Goal: Communication & Community: Answer question/provide support

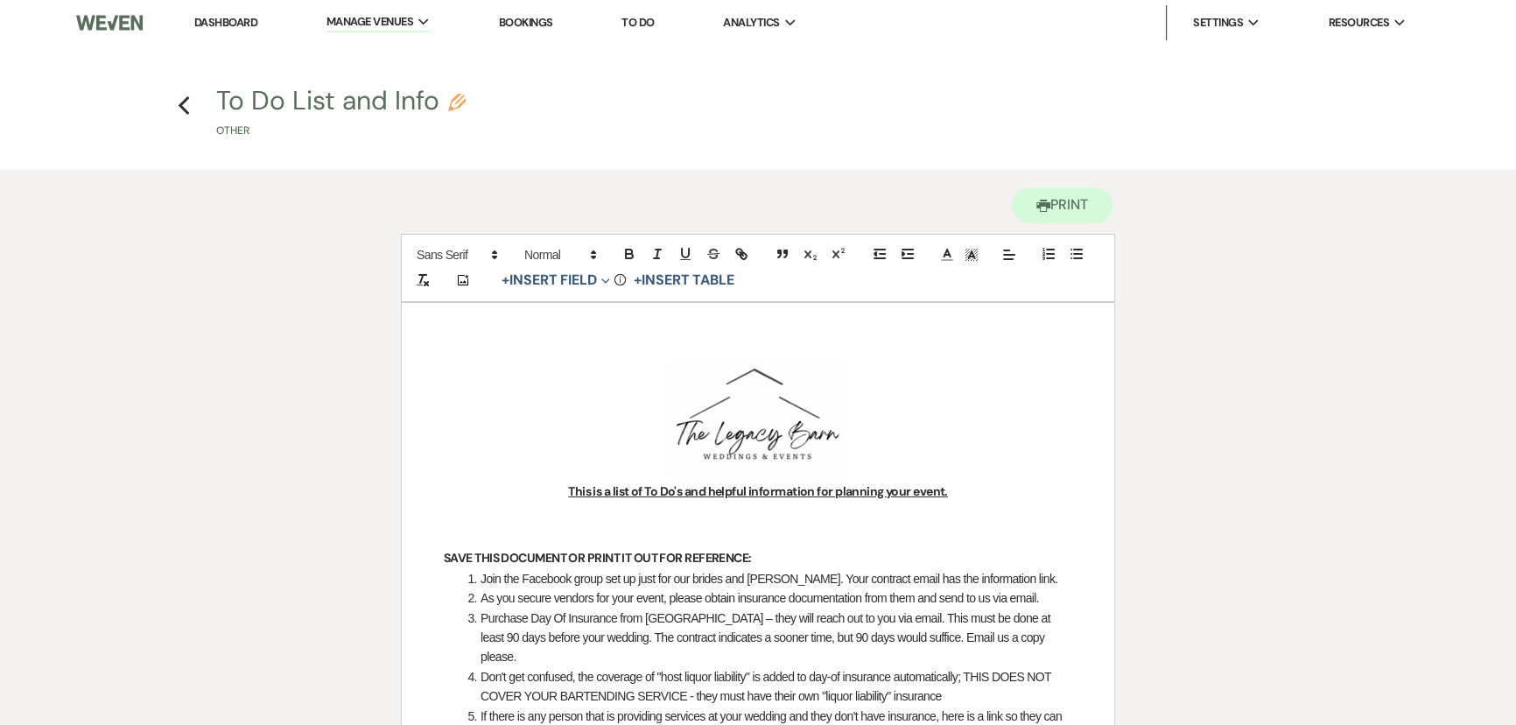
click at [224, 25] on link "Dashboard" at bounding box center [225, 22] width 63 height 15
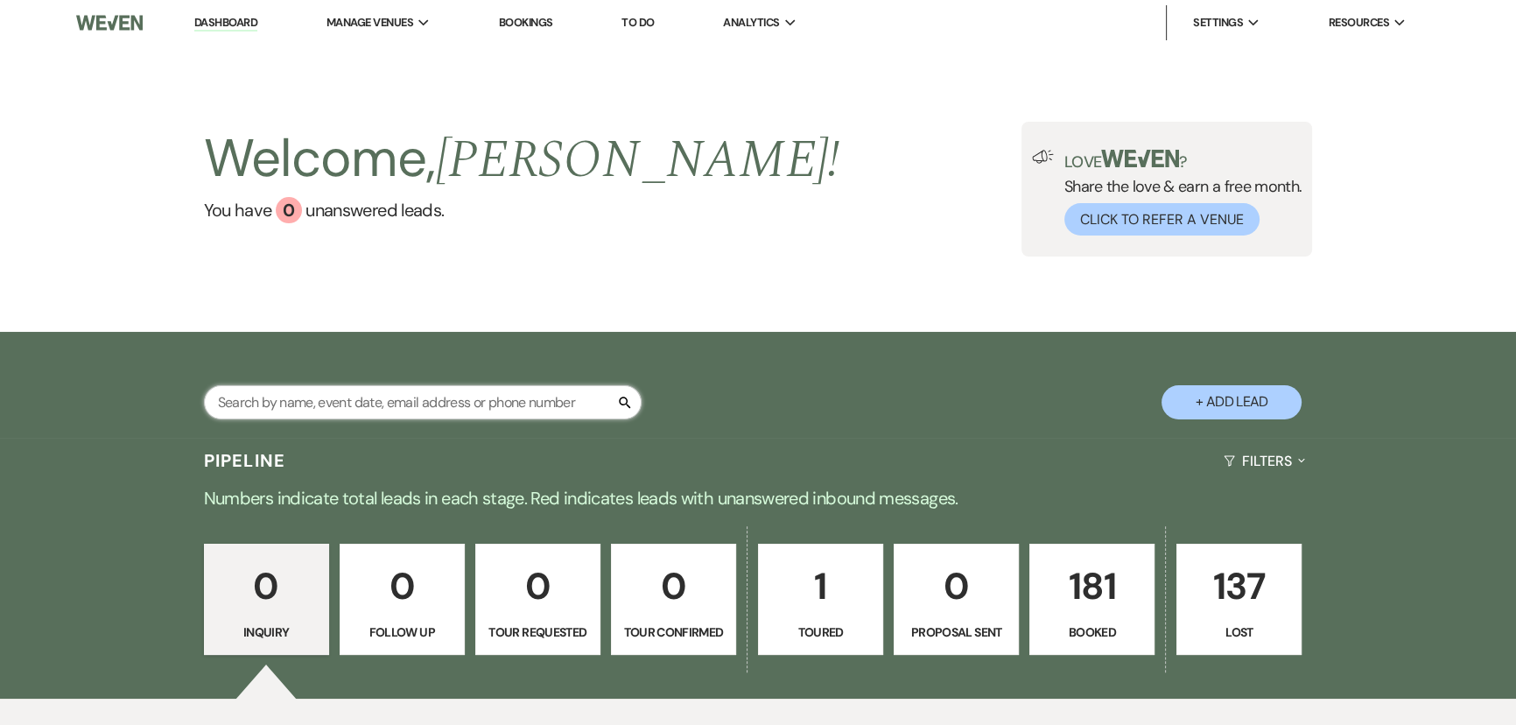
click at [275, 396] on input "text" at bounding box center [423, 402] width 438 height 34
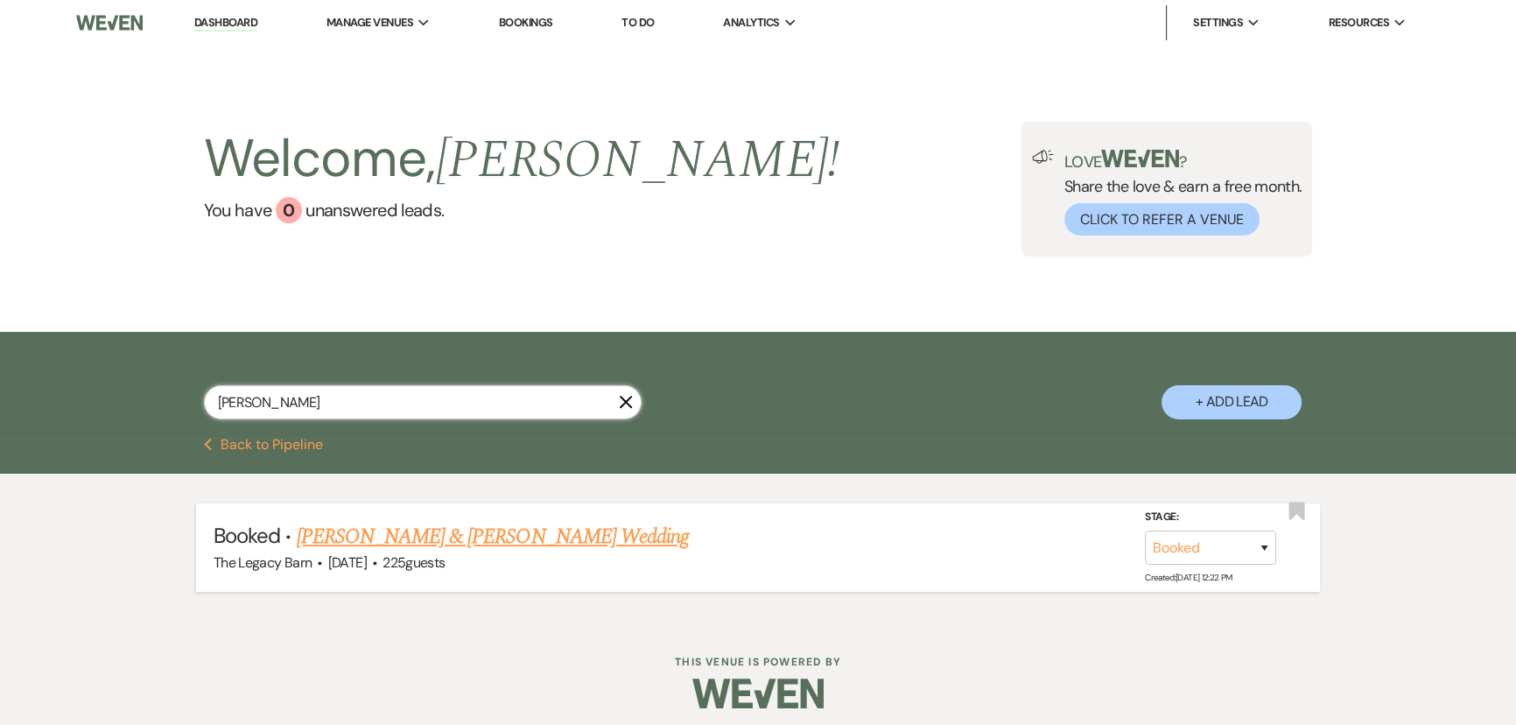
type input "[PERSON_NAME]"
click at [351, 550] on link "[PERSON_NAME] & [PERSON_NAME] Wedding" at bounding box center [493, 537] width 392 height 32
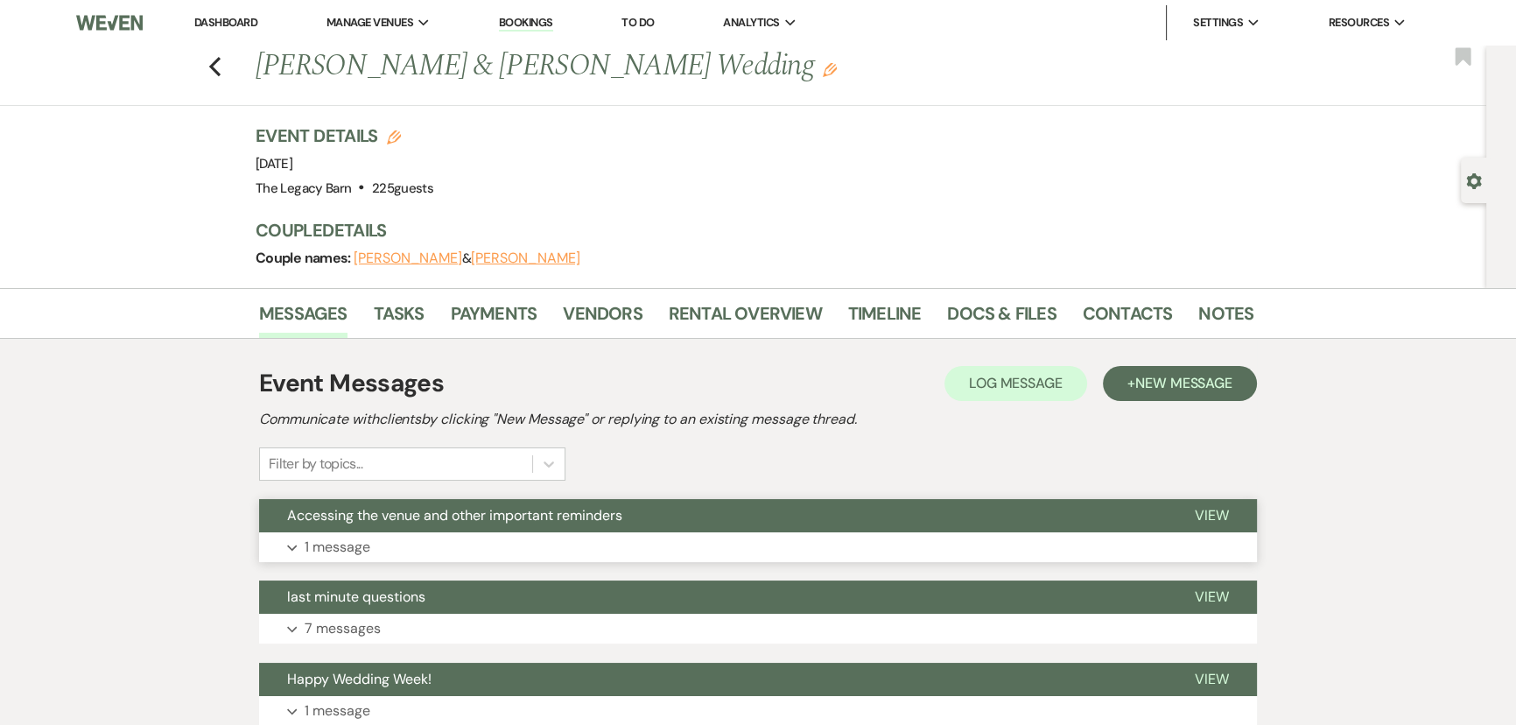
click at [353, 520] on span "Accessing the venue and other important reminders" at bounding box center [454, 515] width 335 height 18
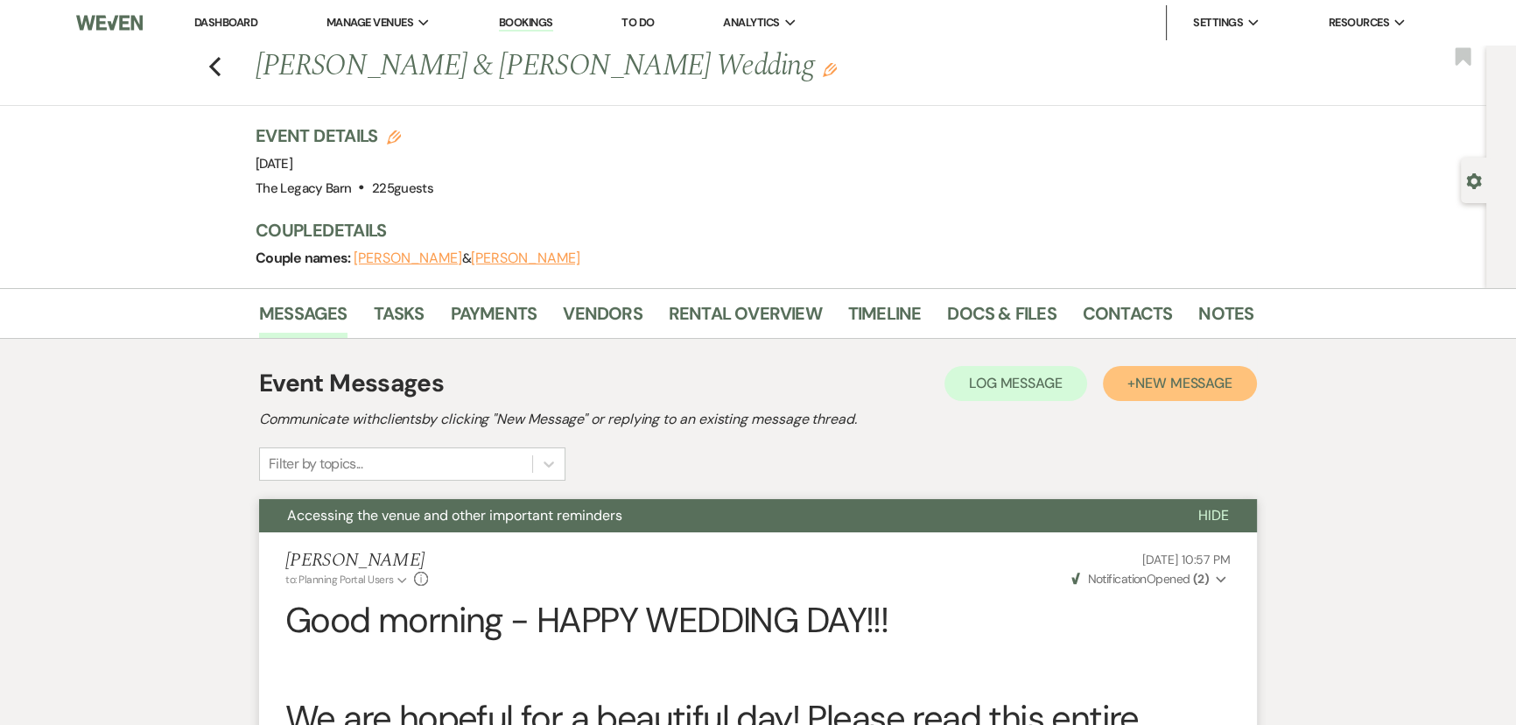
click at [1132, 386] on button "+ New Message" at bounding box center [1180, 383] width 154 height 35
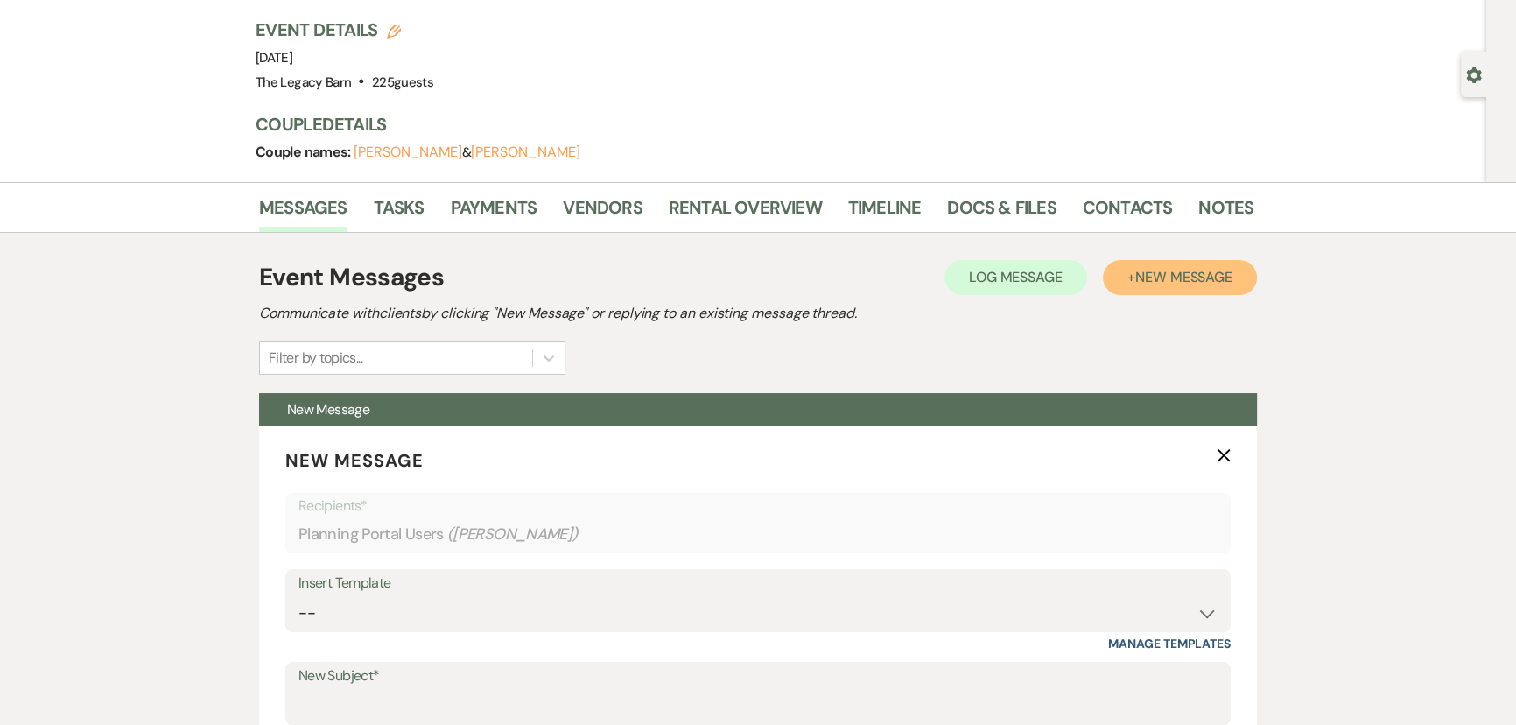
scroll to position [318, 0]
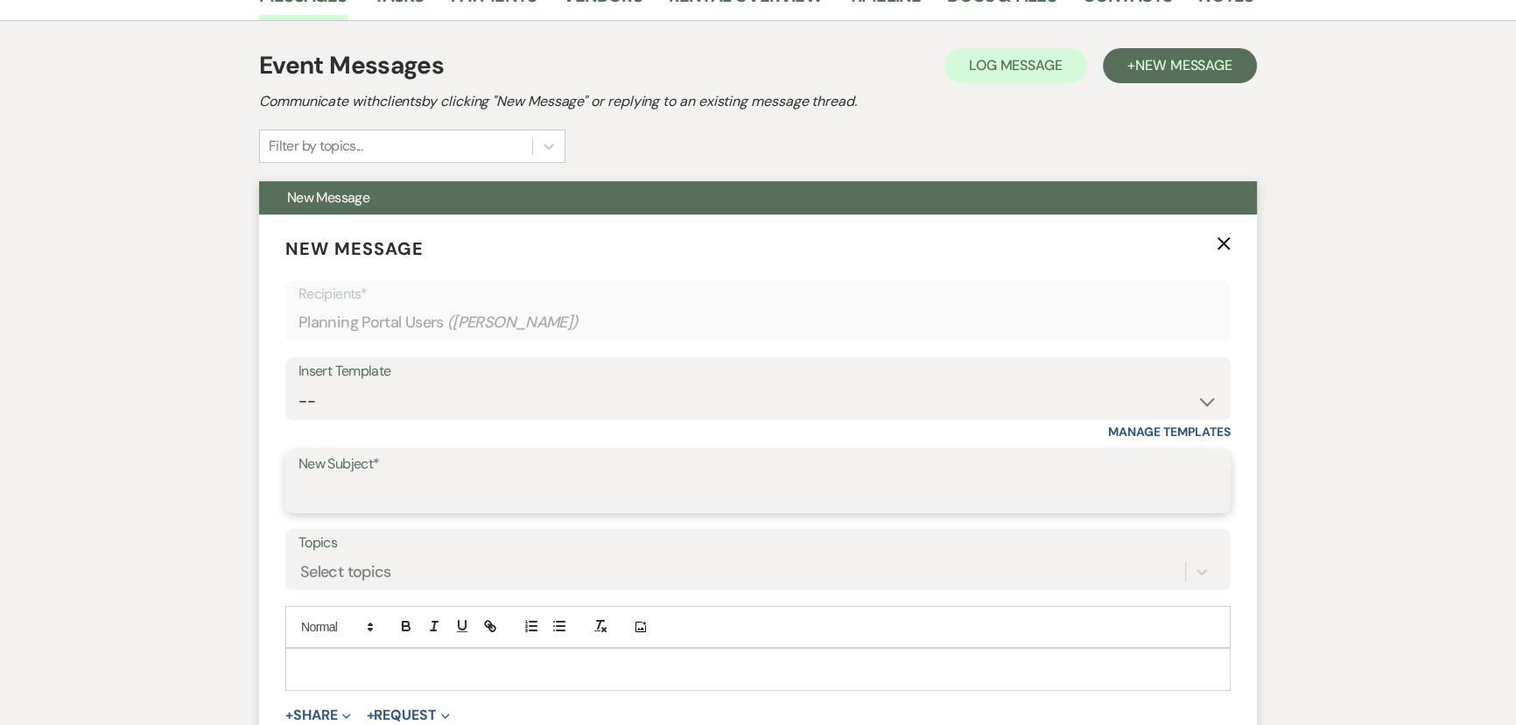
click at [320, 480] on input "New Subject*" at bounding box center [757, 494] width 919 height 34
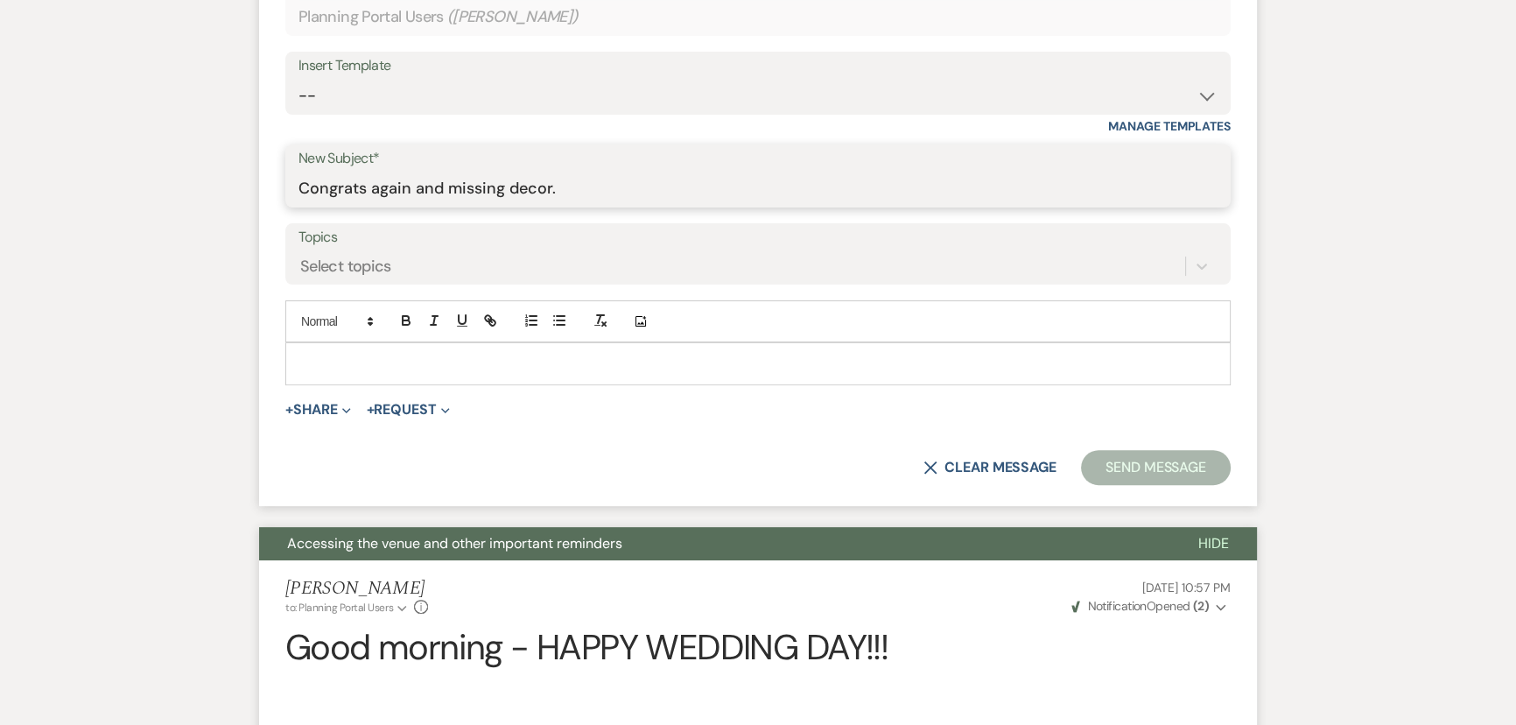
scroll to position [636, 0]
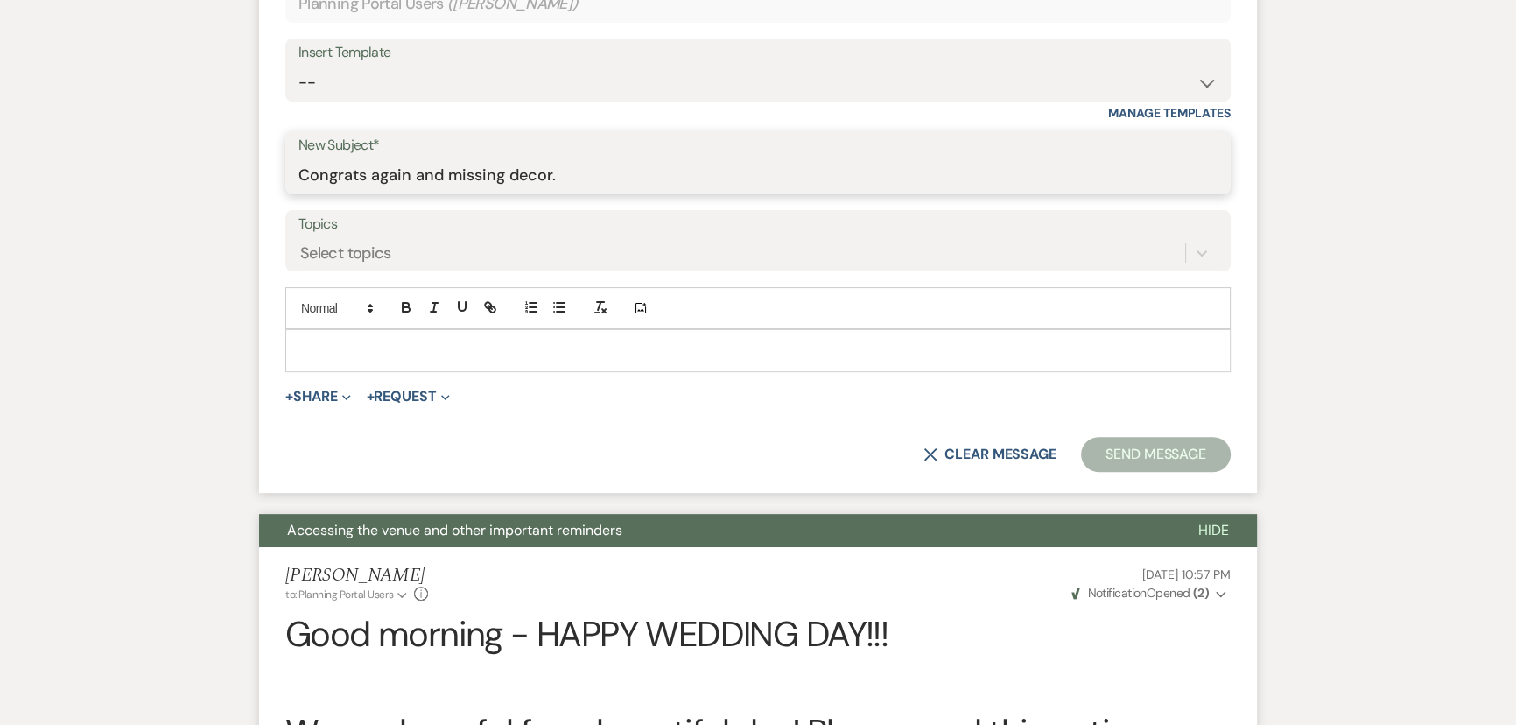
type input "Congrats again and missing decor."
click at [301, 348] on p at bounding box center [757, 349] width 917 height 19
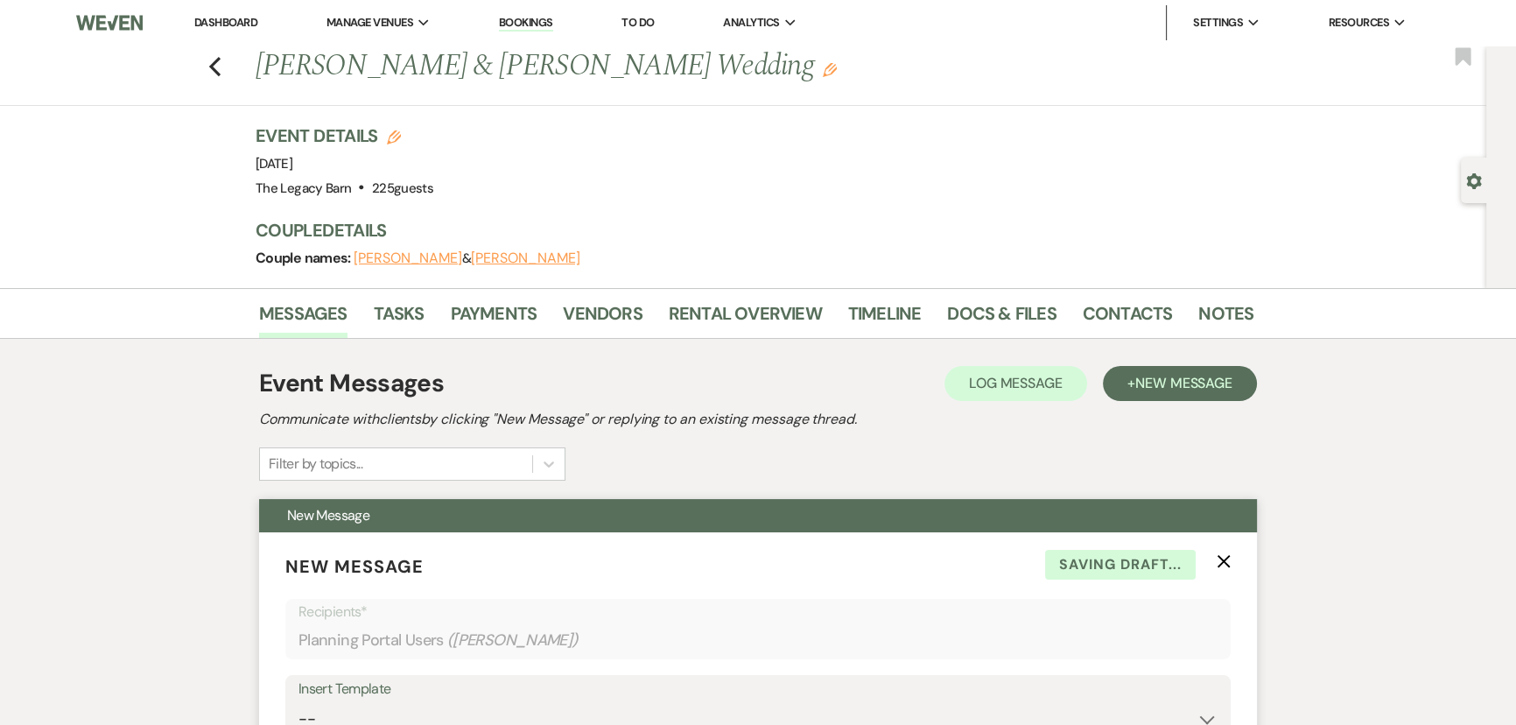
scroll to position [477, 0]
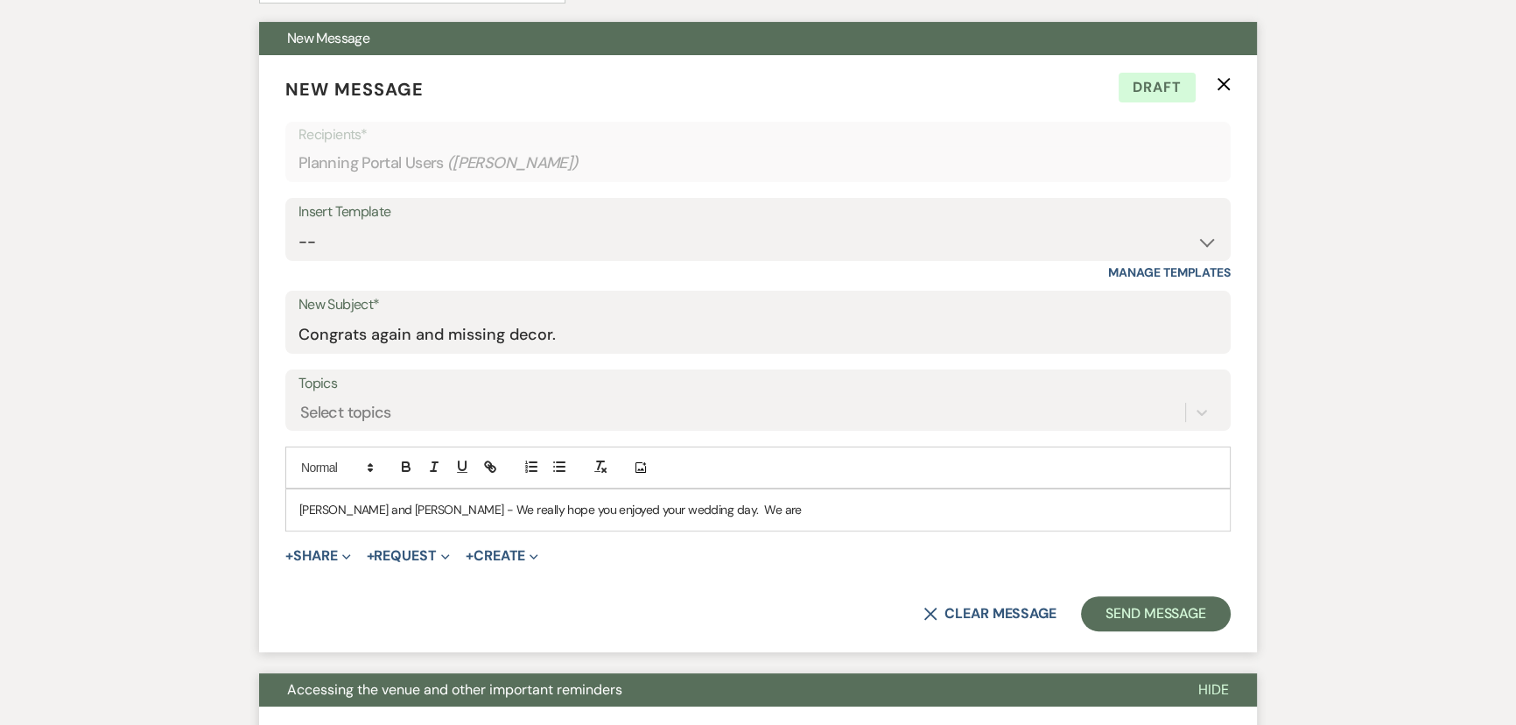
click at [717, 501] on p "[PERSON_NAME] and [PERSON_NAME] - We really hope you enjoyed your wedding day. …" at bounding box center [757, 509] width 917 height 19
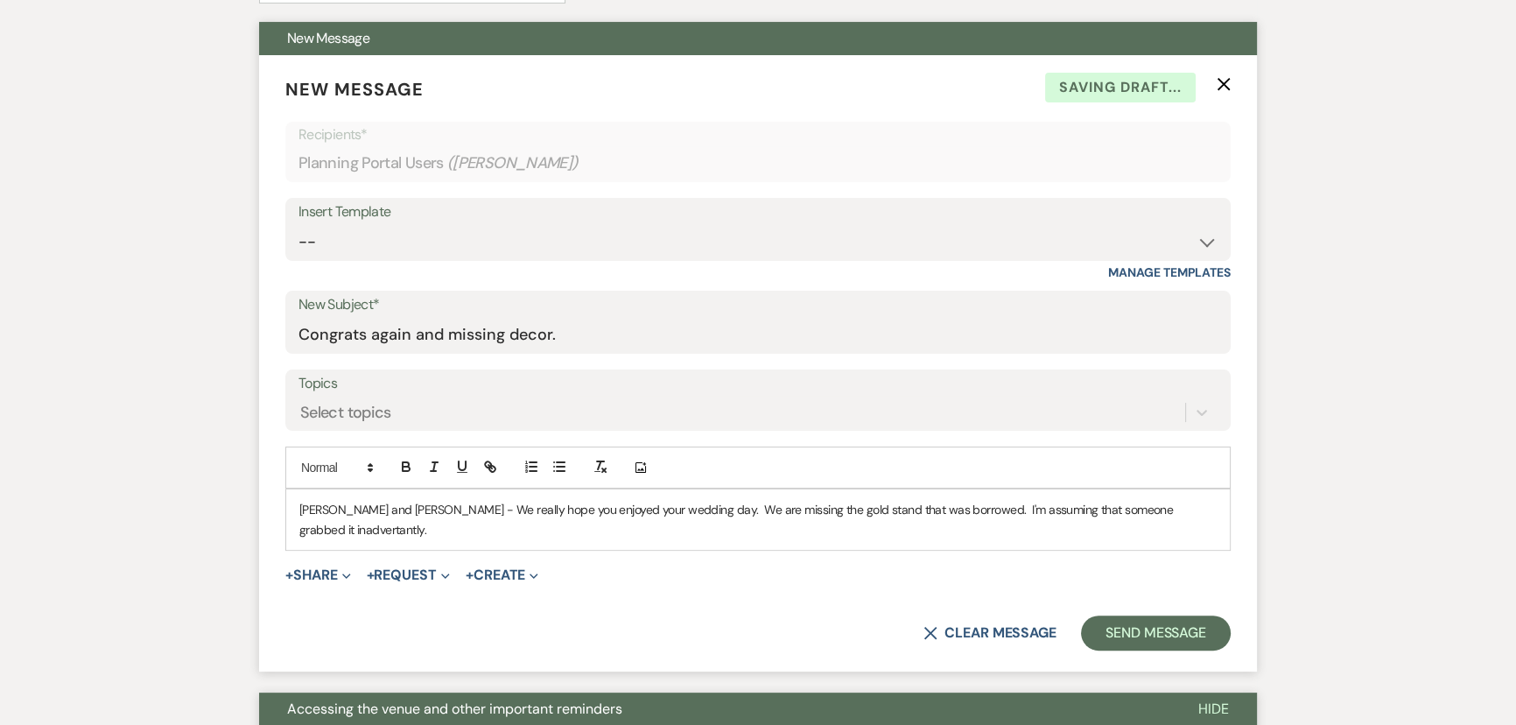
click at [1160, 513] on p "[PERSON_NAME] and [PERSON_NAME] - We really hope you enjoyed your wedding day. …" at bounding box center [757, 519] width 917 height 39
click at [1199, 503] on p "[PERSON_NAME] and [PERSON_NAME] - We really hope you enjoyed your wedding day. …" at bounding box center [757, 519] width 917 height 39
click at [473, 532] on p "[PERSON_NAME] and [PERSON_NAME] - We really hope you enjoyed your wedding day. …" at bounding box center [757, 519] width 917 height 39
click at [301, 573] on button "+ Share Expand" at bounding box center [318, 575] width 66 height 14
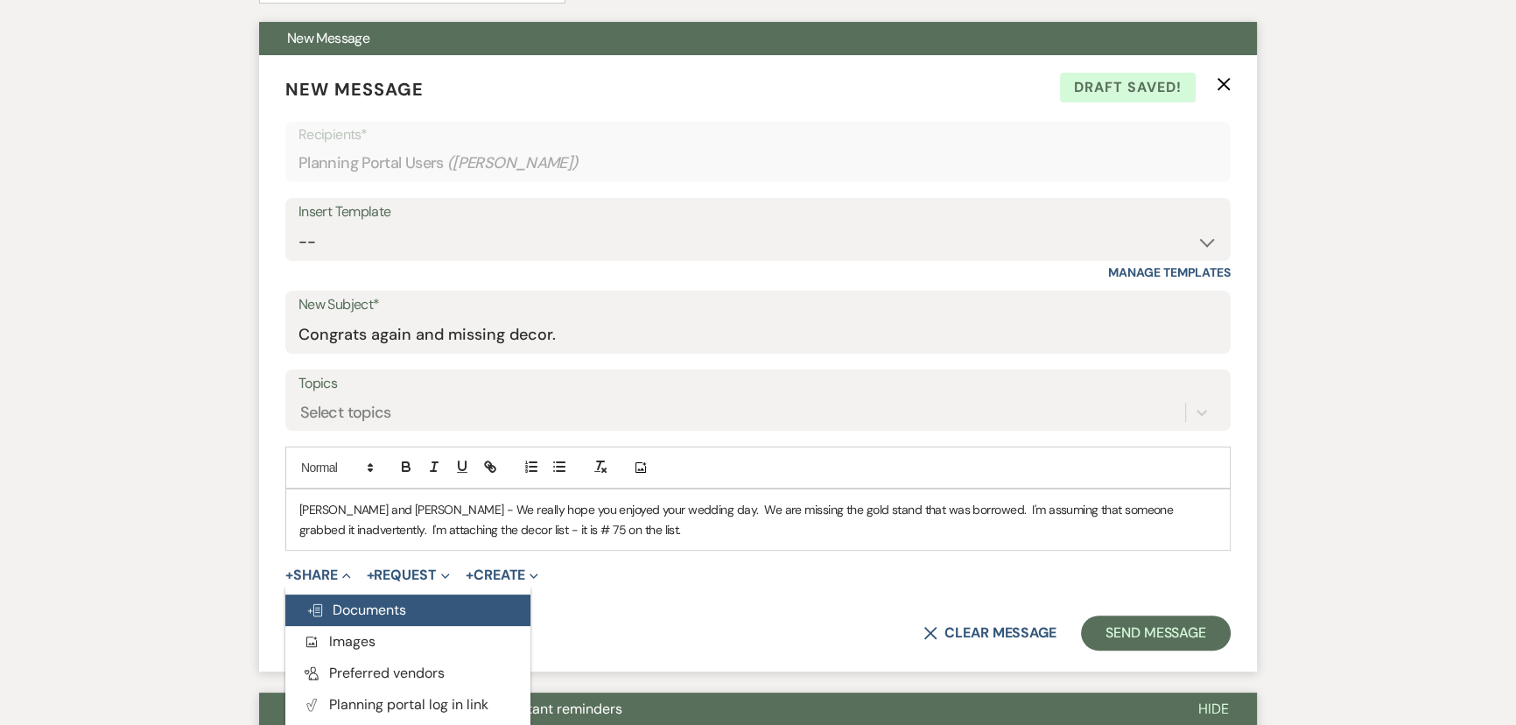
click at [333, 604] on span "Doc Upload Documents" at bounding box center [356, 609] width 100 height 18
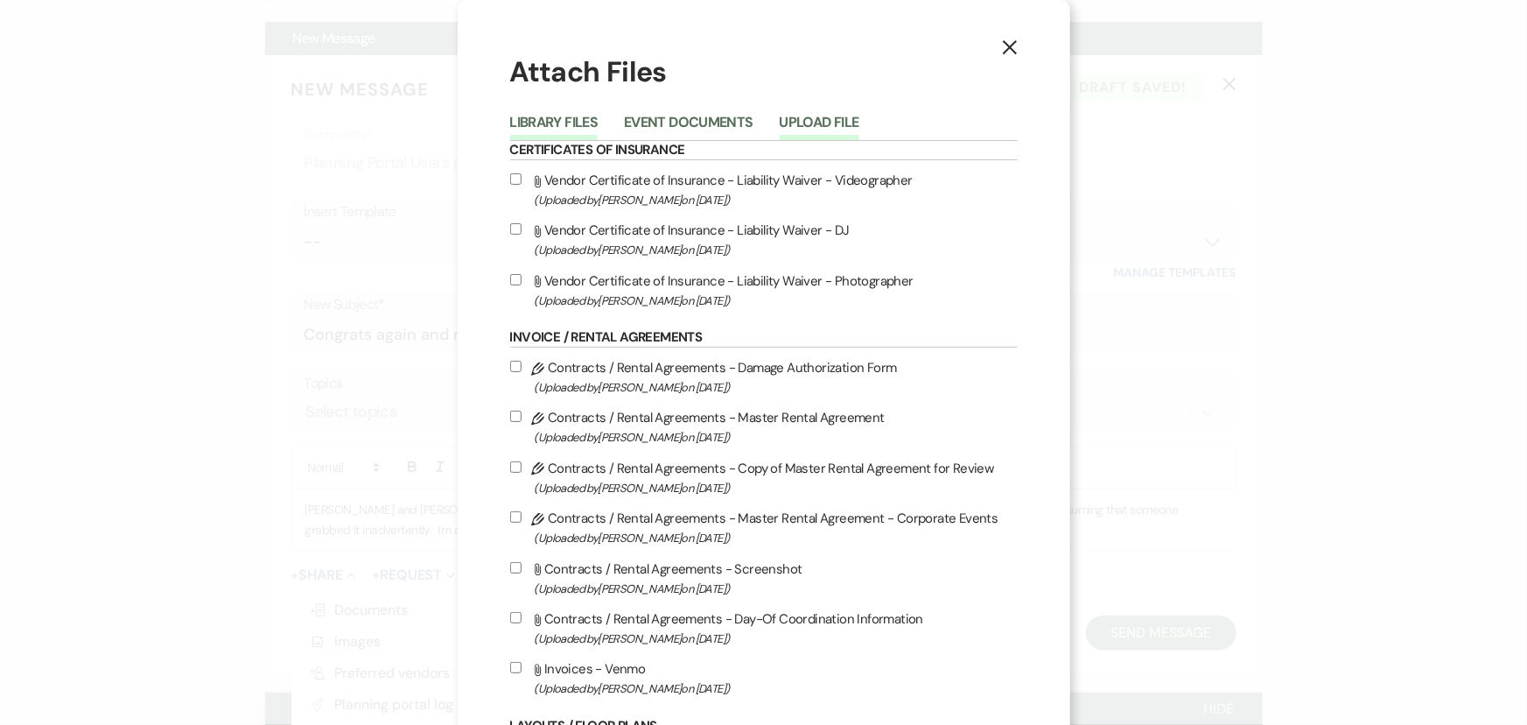
click at [816, 123] on button "Upload File" at bounding box center [820, 128] width 80 height 25
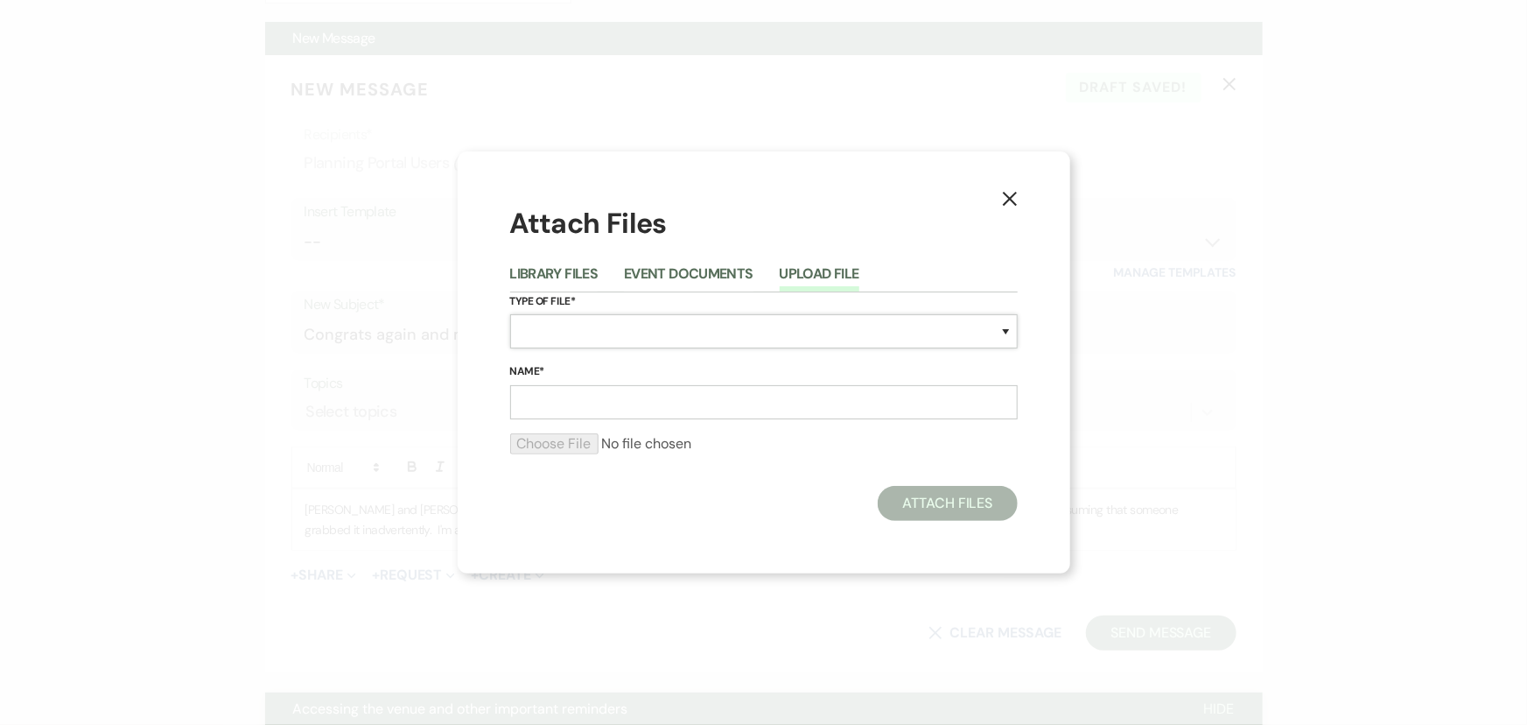
click at [529, 330] on select "Special Event Insurance Vendor Certificate of Insurance Contracts / Rental Agre…" at bounding box center [764, 331] width 508 height 34
select select "0"
click at [510, 314] on select "Special Event Insurance Vendor Certificate of Insurance Contracts / Rental Agre…" at bounding box center [764, 331] width 508 height 34
click at [533, 402] on input "Name*" at bounding box center [764, 402] width 508 height 34
type input "Missing Decor #75"
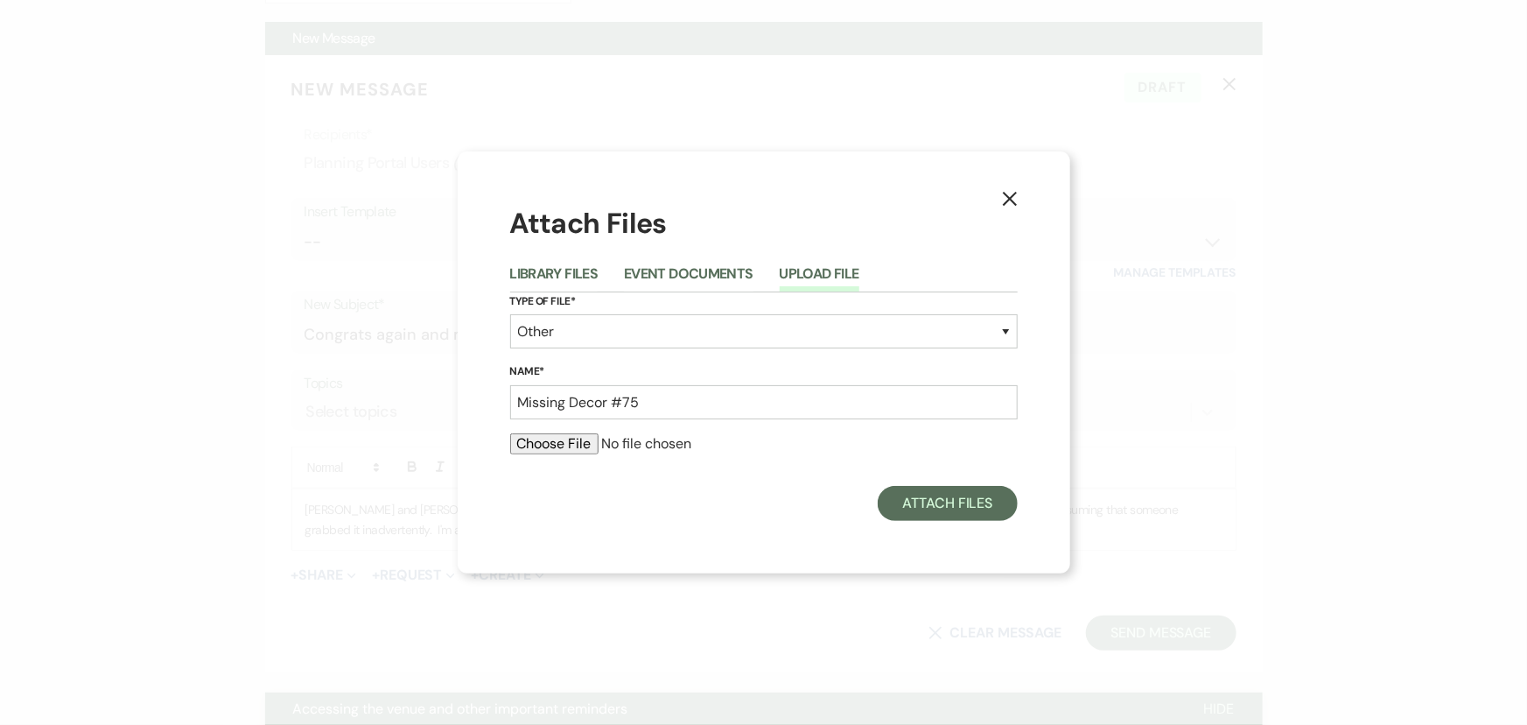
click at [536, 436] on input "file" at bounding box center [764, 443] width 508 height 21
type input "C:\fakepath\Something Borrowed Decor Picture List.pdf"
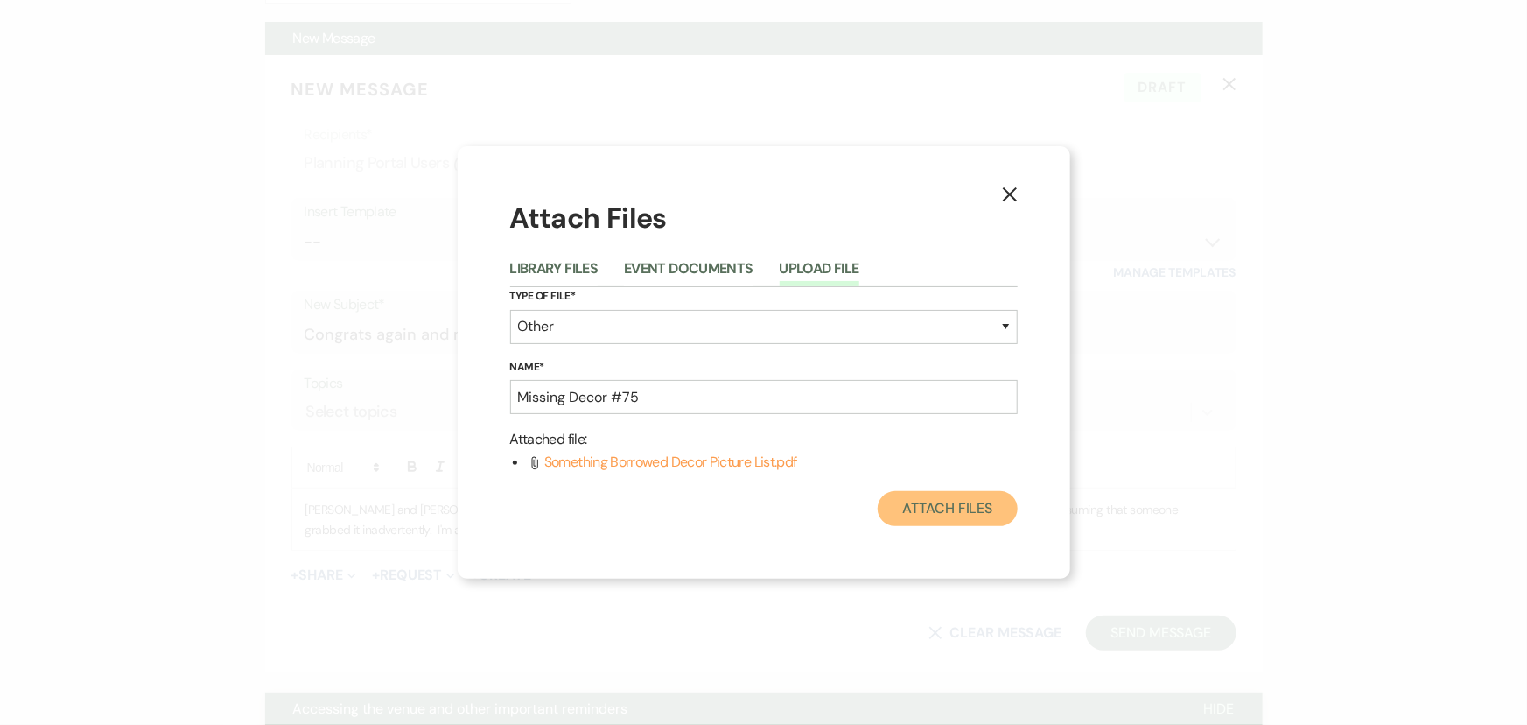
click at [970, 500] on button "Attach Files" at bounding box center [947, 508] width 139 height 35
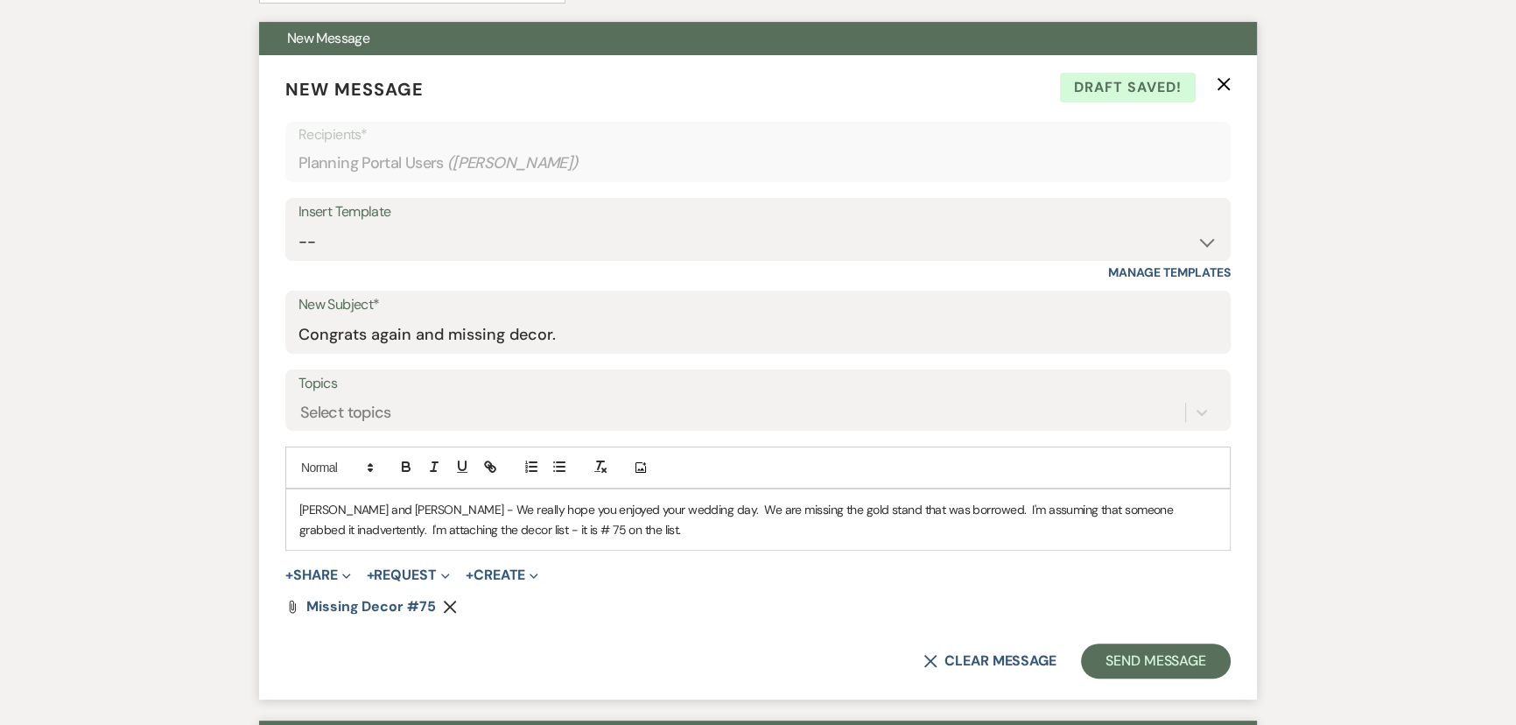
click at [648, 508] on p "[PERSON_NAME] and [PERSON_NAME] - We really hope you enjoyed your wedding day. …" at bounding box center [757, 519] width 917 height 39
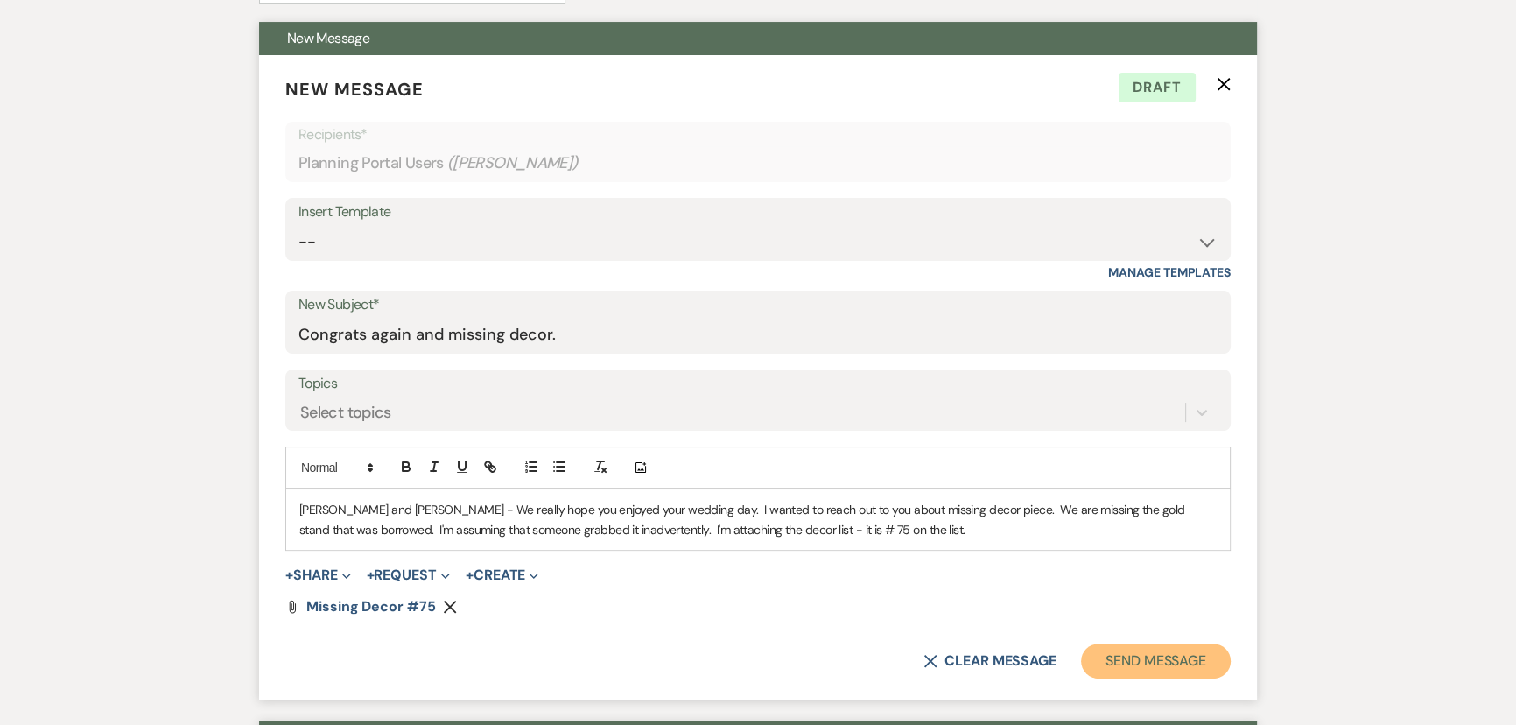
click at [1111, 659] on button "Send Message" at bounding box center [1156, 660] width 150 height 35
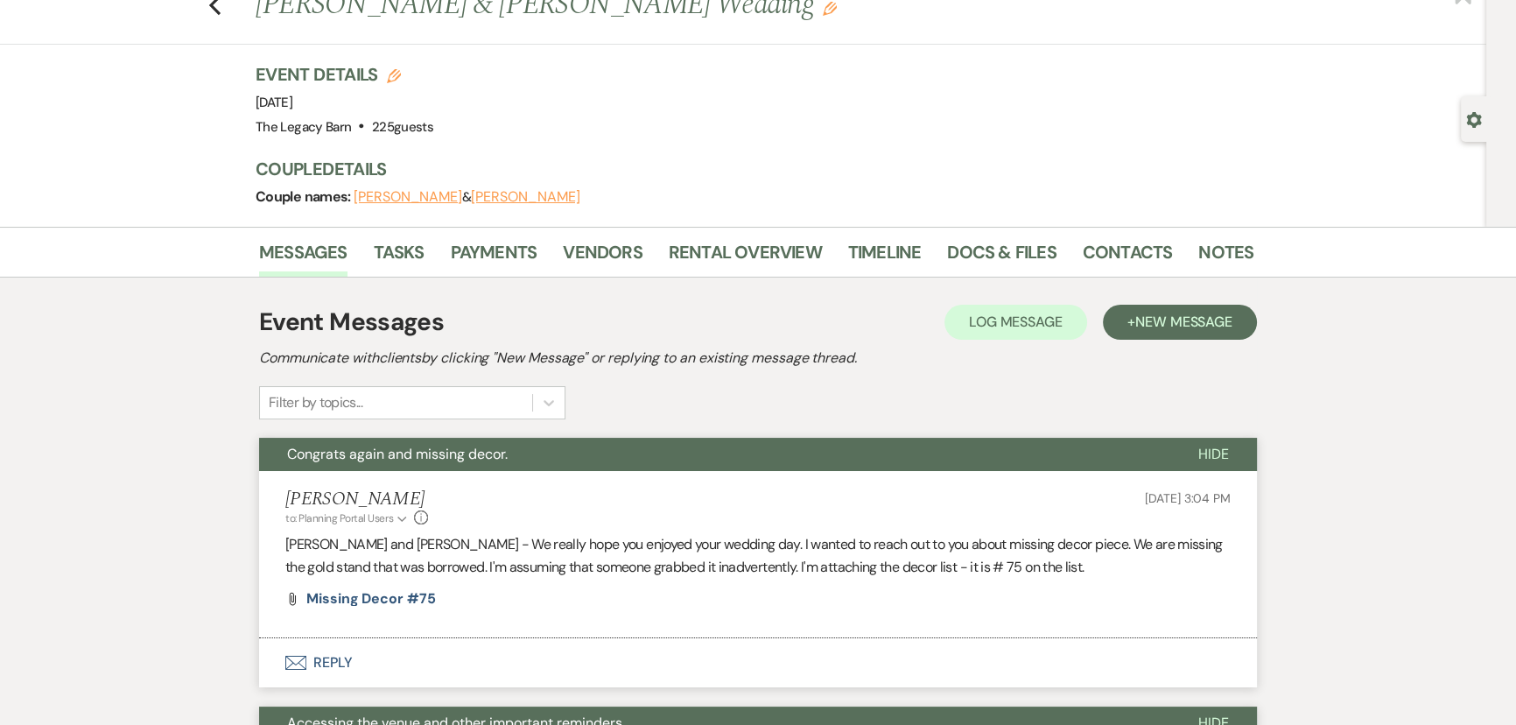
scroll to position [0, 0]
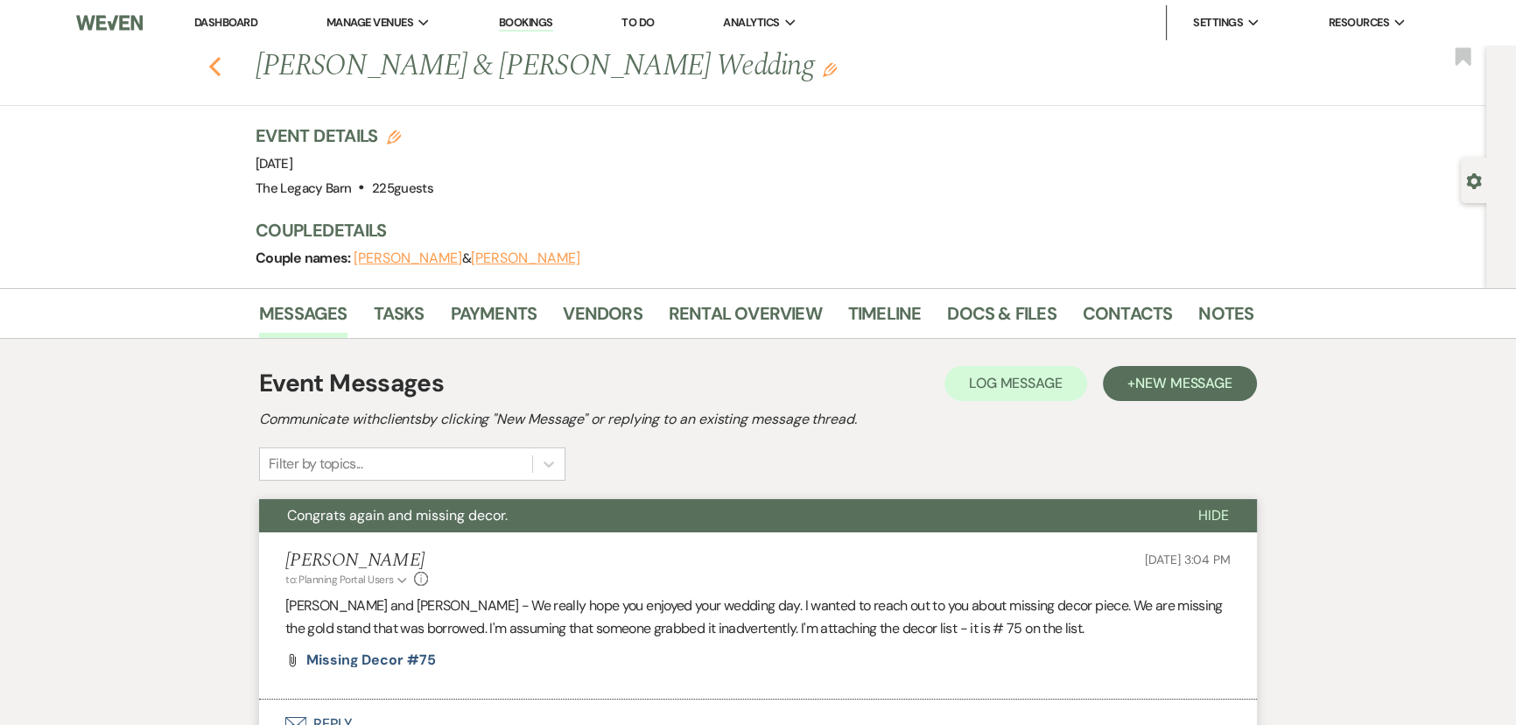
click at [221, 68] on icon "Previous" at bounding box center [214, 66] width 13 height 21
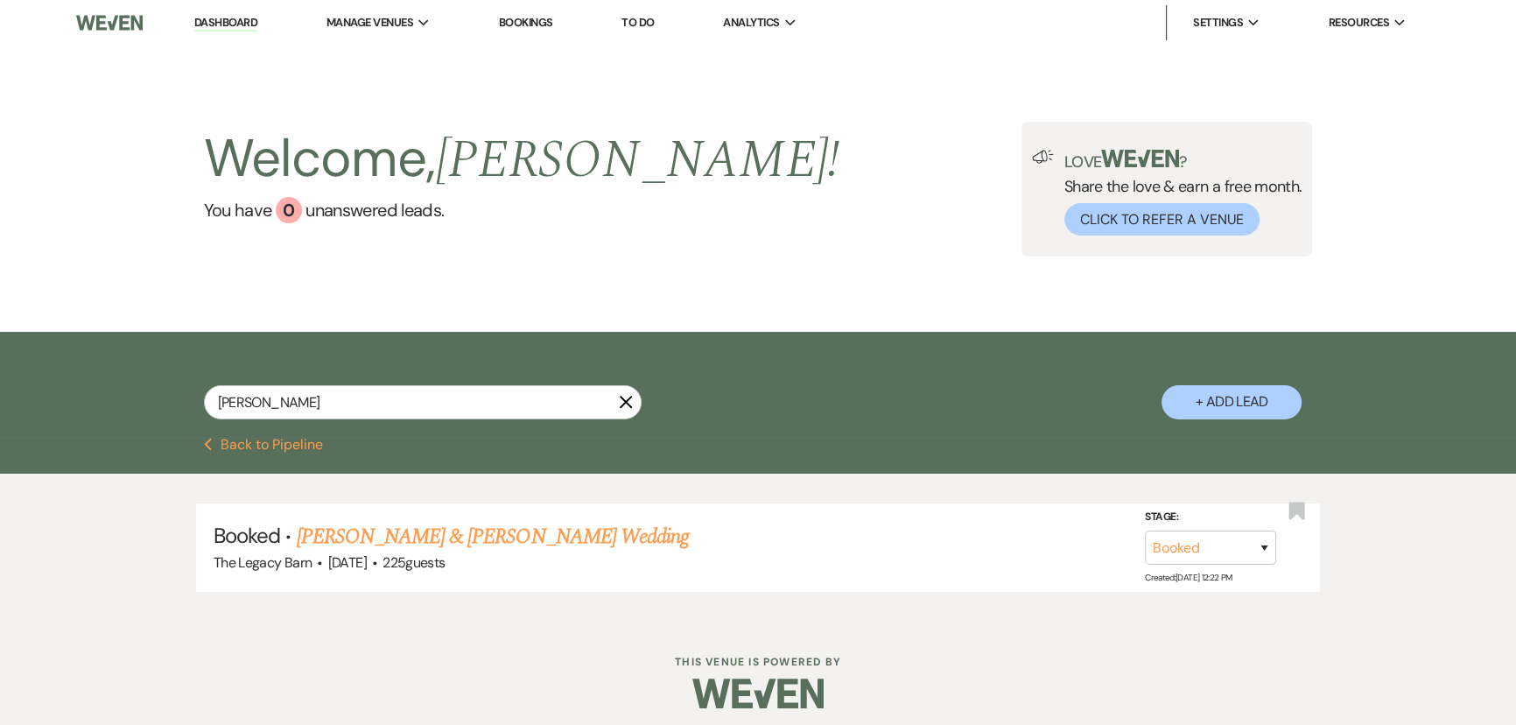
click at [214, 18] on link "Dashboard" at bounding box center [225, 23] width 63 height 17
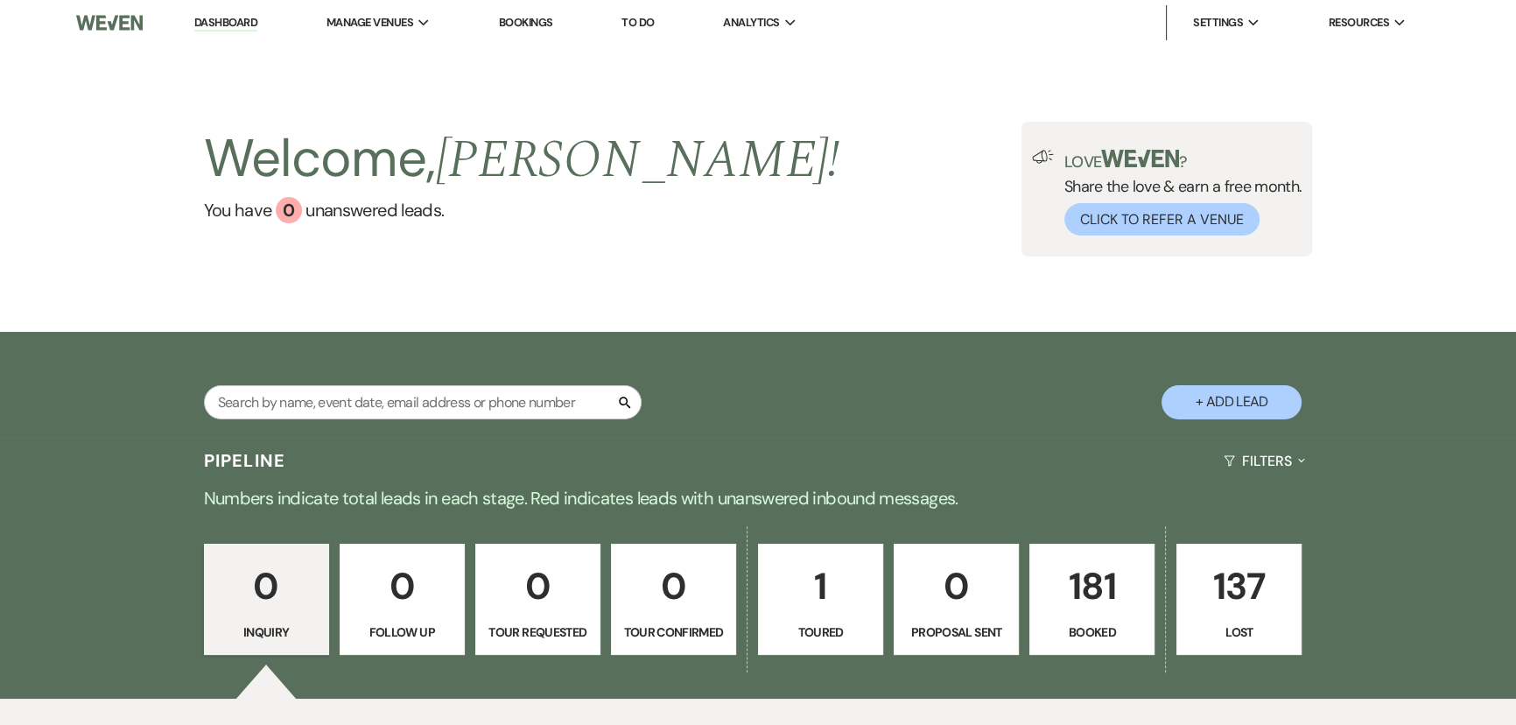
click at [1063, 598] on p "181" at bounding box center [1091, 586] width 102 height 59
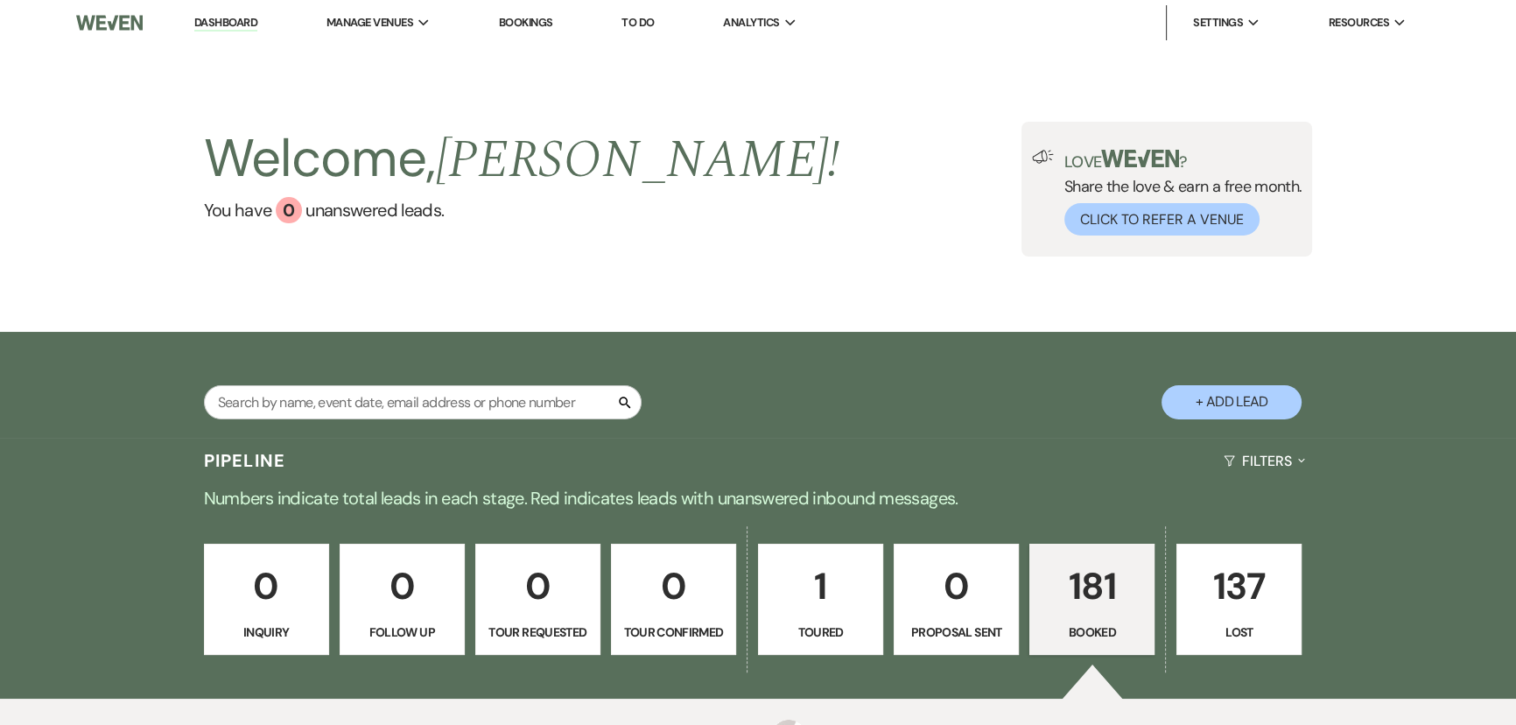
scroll to position [557, 0]
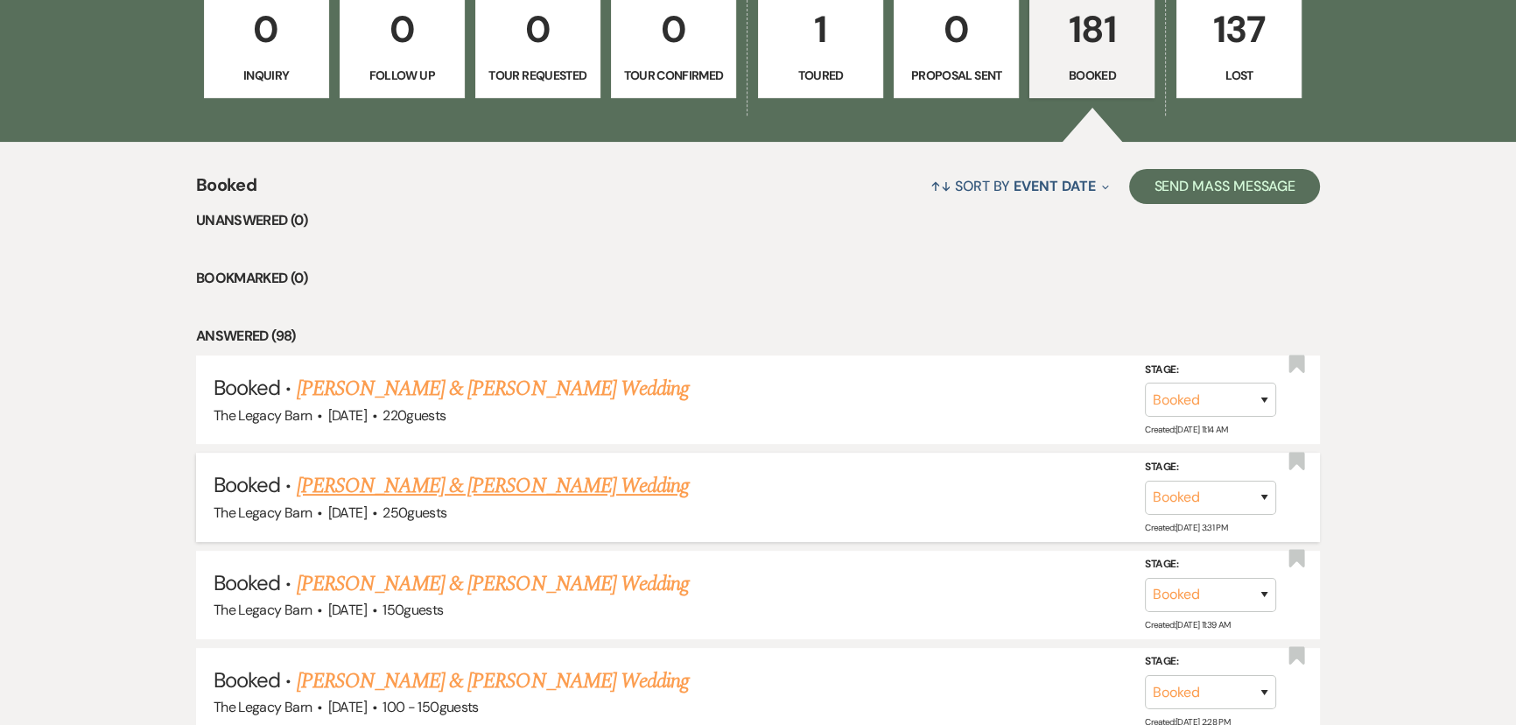
click at [475, 478] on link "[PERSON_NAME] & [PERSON_NAME] Wedding" at bounding box center [493, 486] width 392 height 32
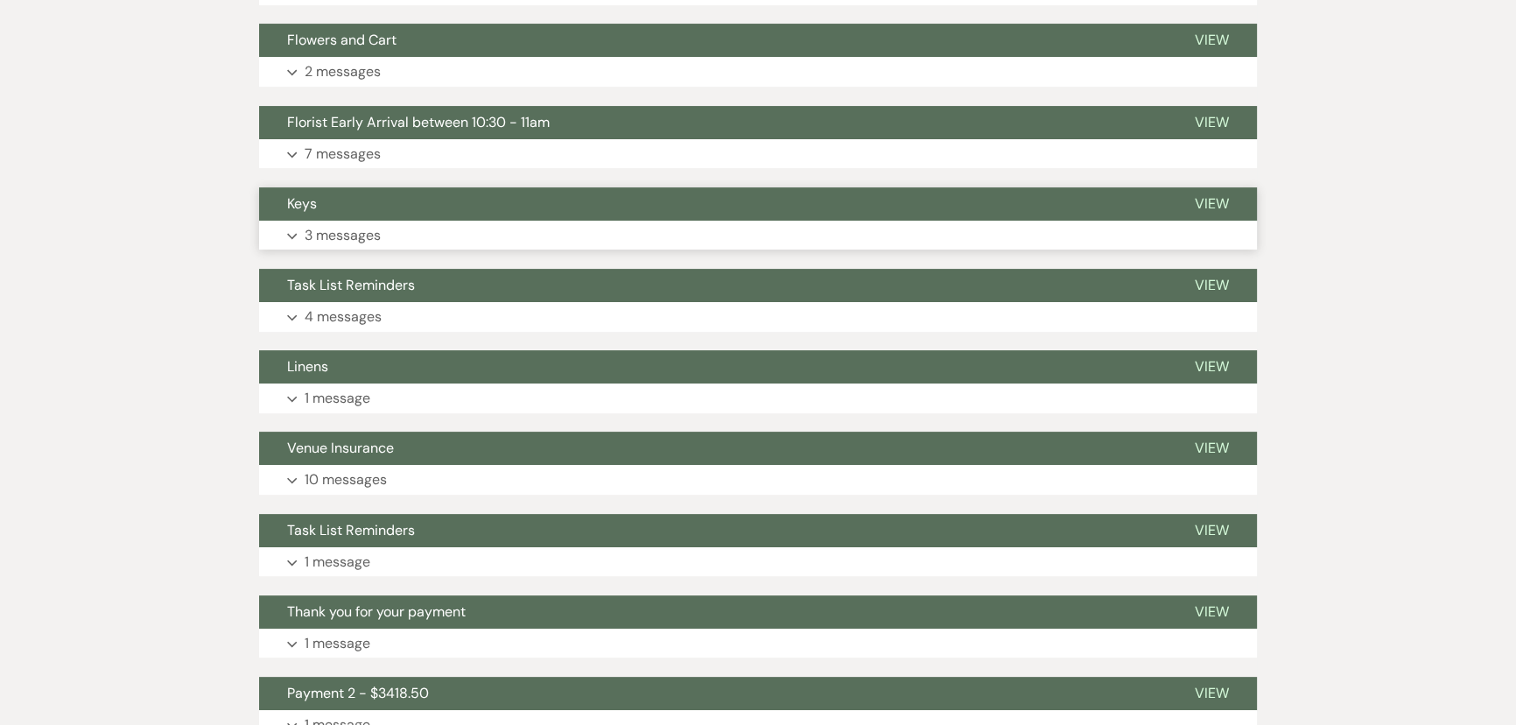
scroll to position [158, 0]
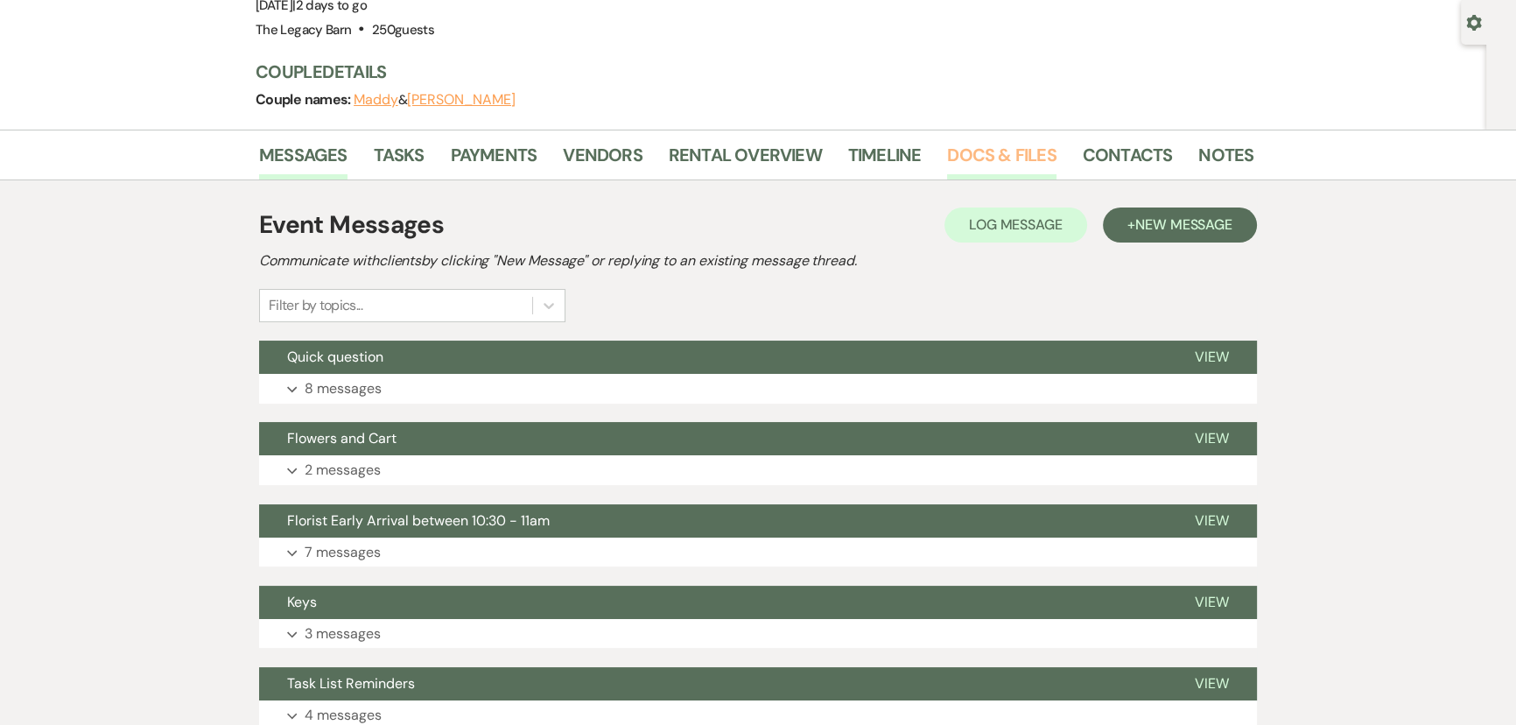
click at [992, 159] on link "Docs & Files" at bounding box center [1001, 160] width 109 height 39
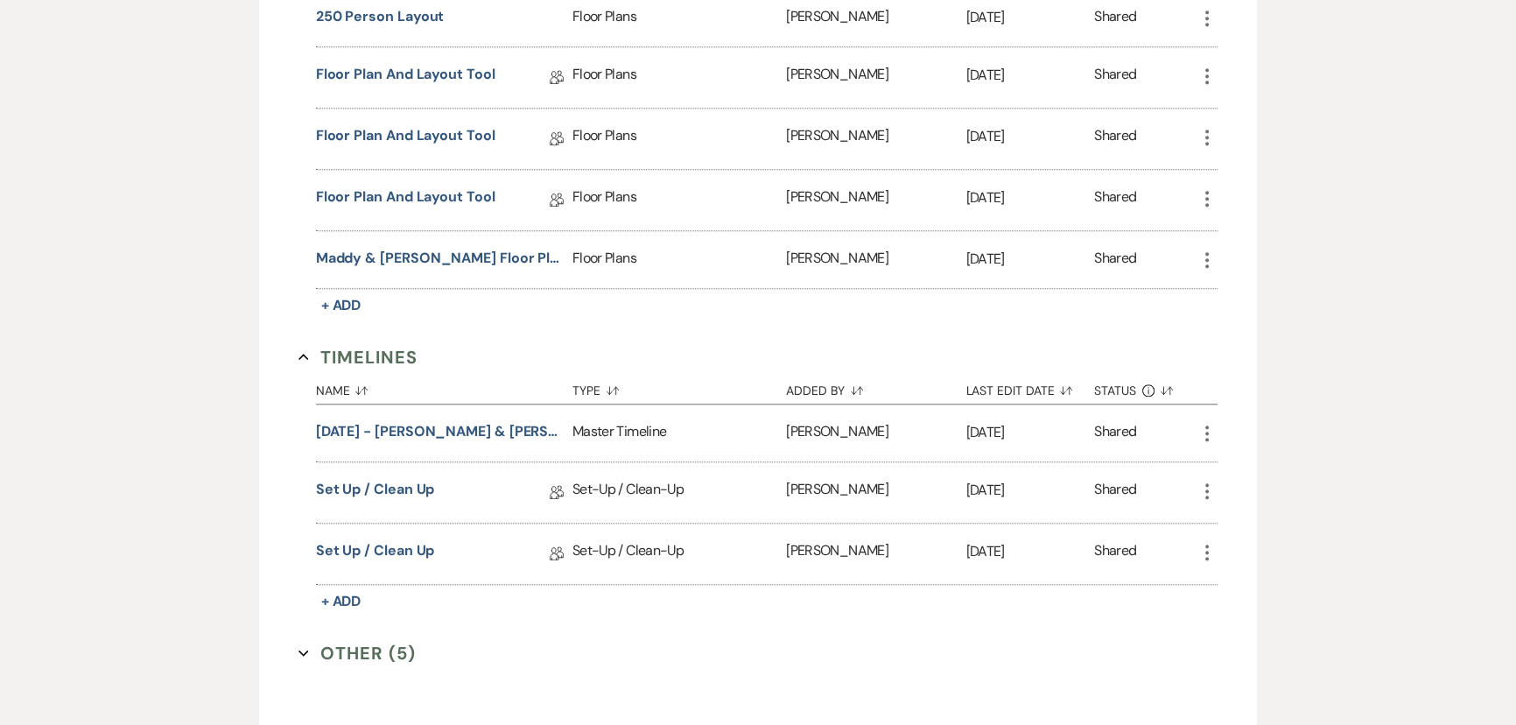
scroll to position [2148, 0]
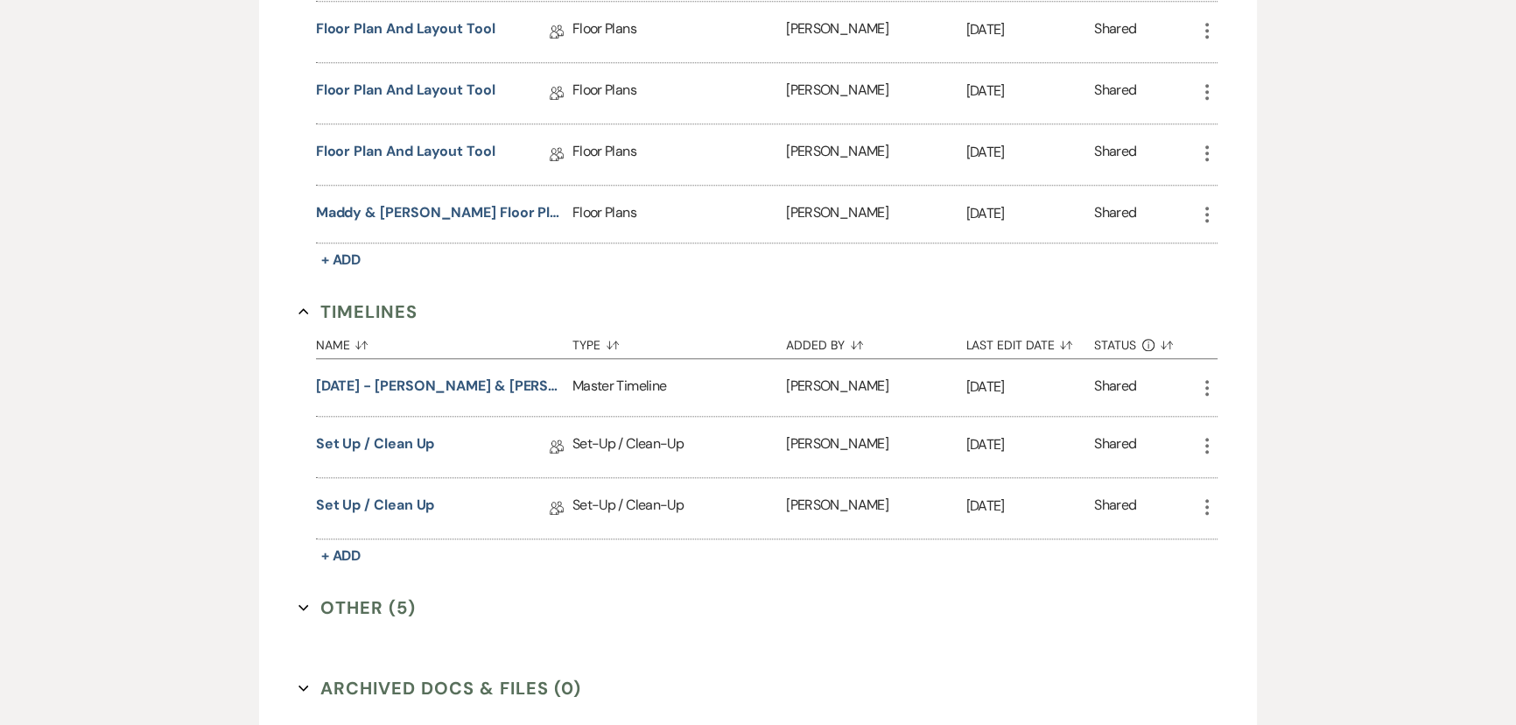
click at [341, 594] on button "Other (5) Expand" at bounding box center [356, 607] width 117 height 26
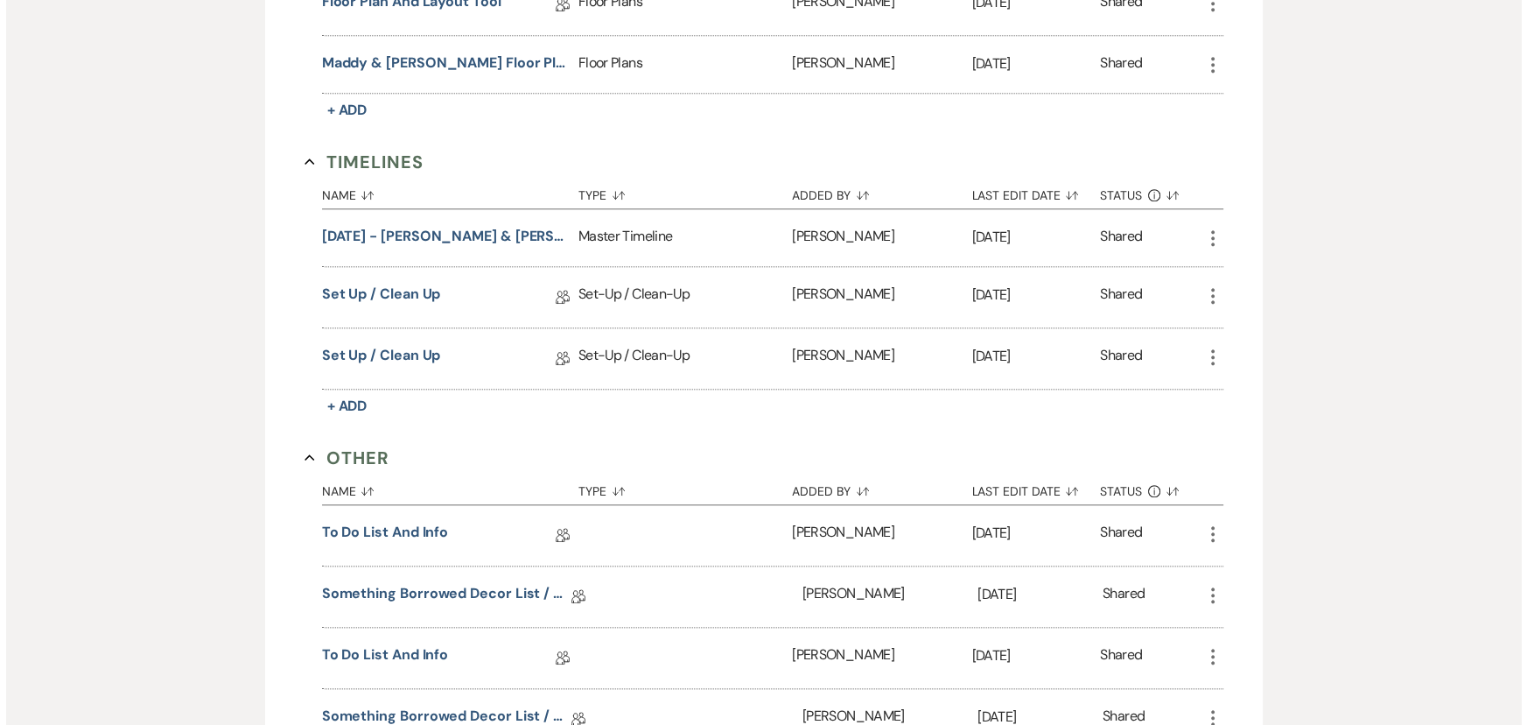
scroll to position [2466, 0]
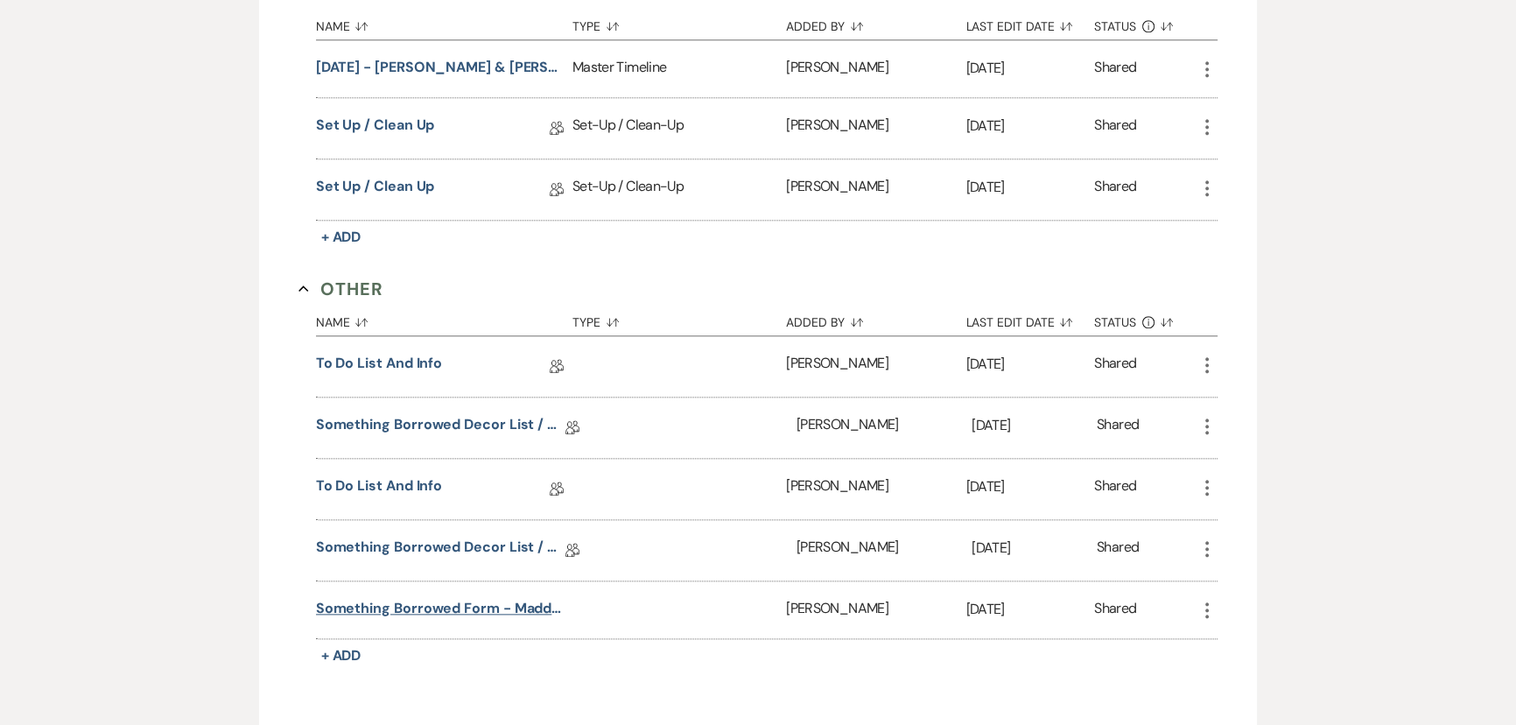
click at [399, 603] on button "Something Borrowed Form - Maddy & [PERSON_NAME]" at bounding box center [440, 608] width 249 height 21
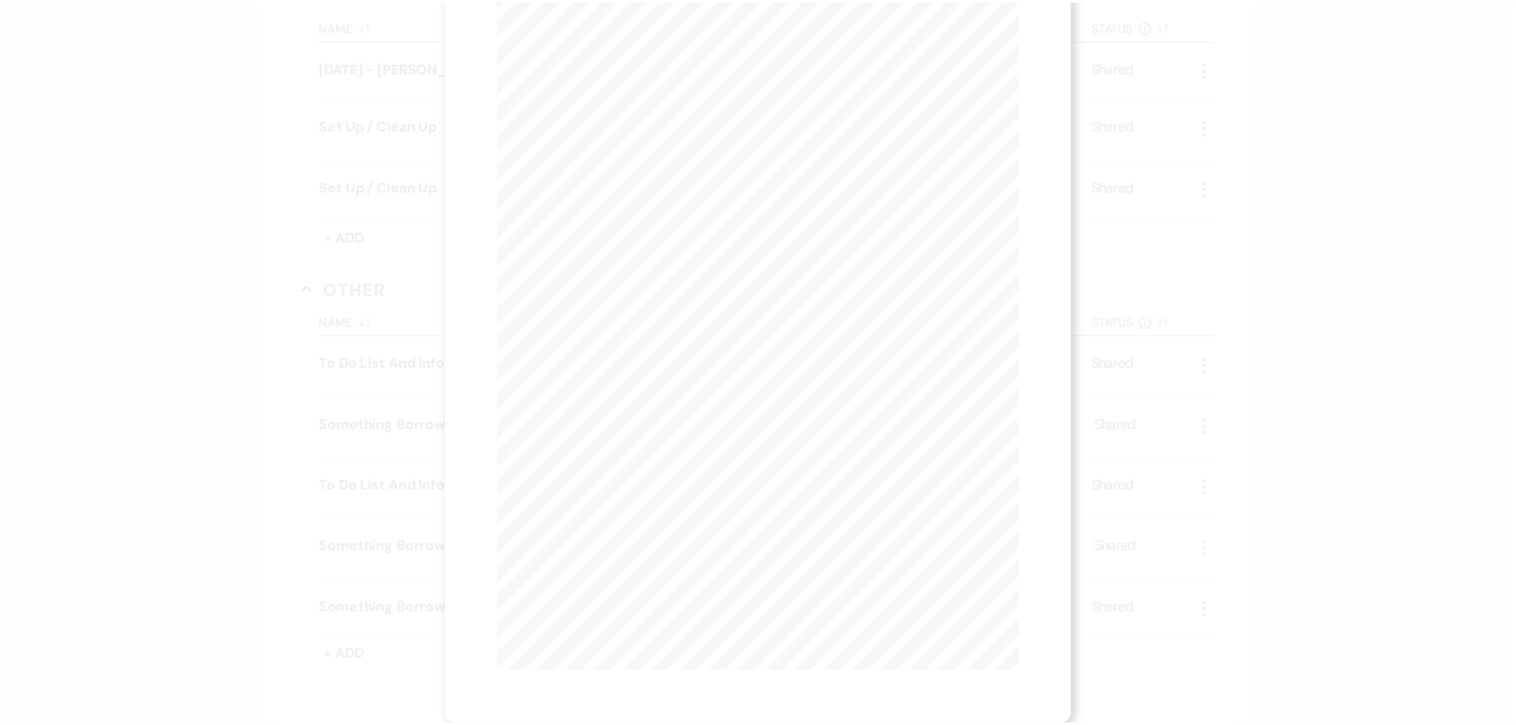
scroll to position [0, 0]
click at [675, 68] on button "Next Next" at bounding box center [673, 64] width 46 height 14
click at [675, 68] on button "Next Next" at bounding box center [672, 64] width 46 height 14
click at [674, 66] on button "Next Next" at bounding box center [672, 64] width 46 height 14
click at [914, 64] on link "Download" at bounding box center [940, 62] width 81 height 18
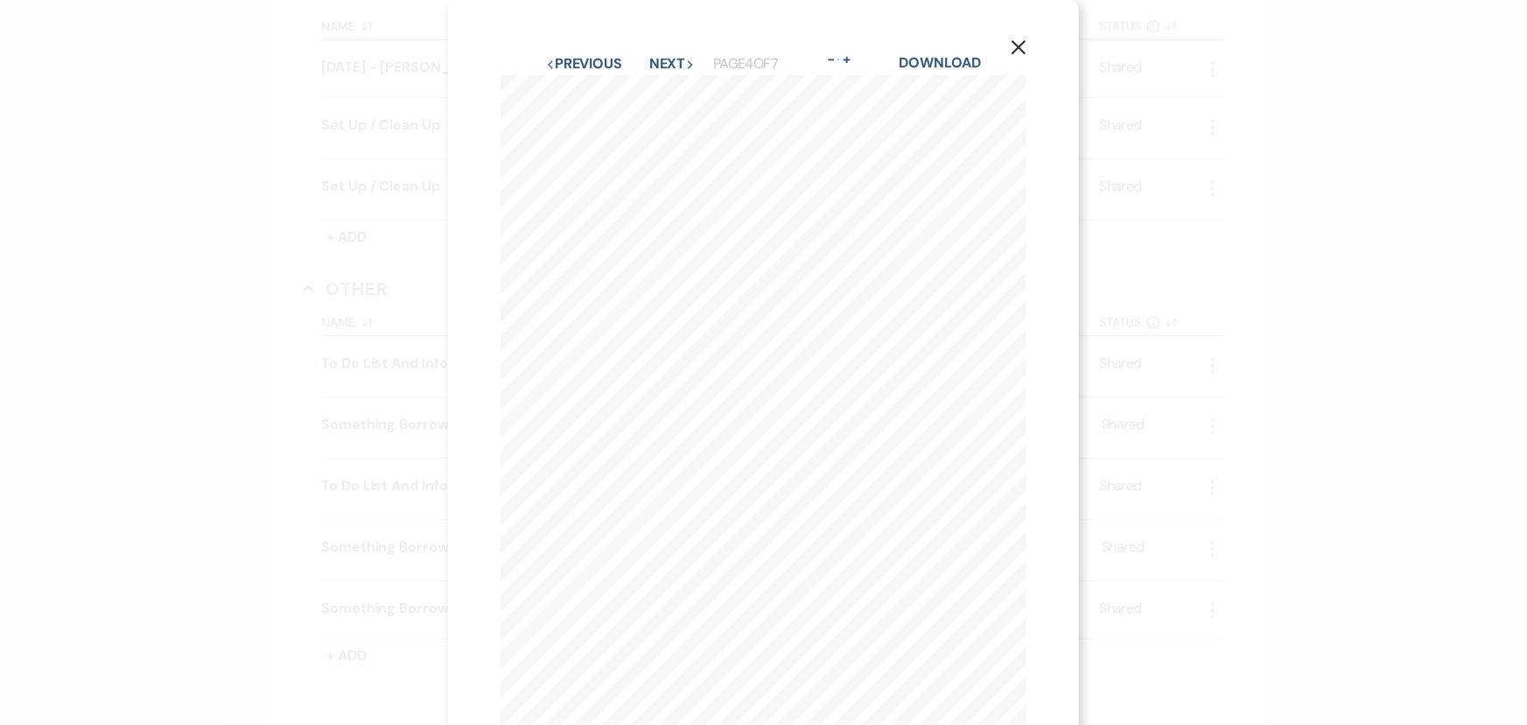
click at [1020, 44] on icon "X" at bounding box center [1019, 47] width 16 height 16
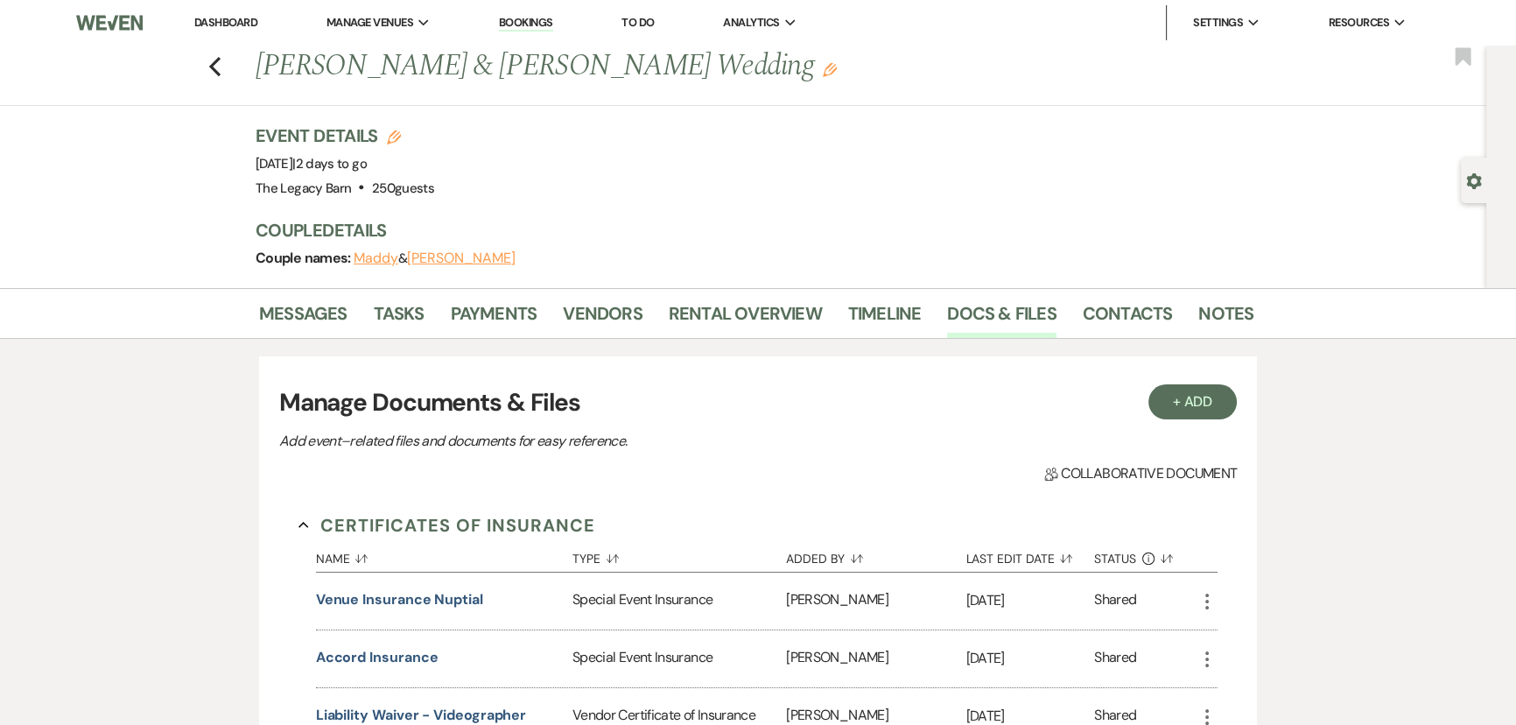
click at [233, 24] on link "Dashboard" at bounding box center [225, 22] width 63 height 15
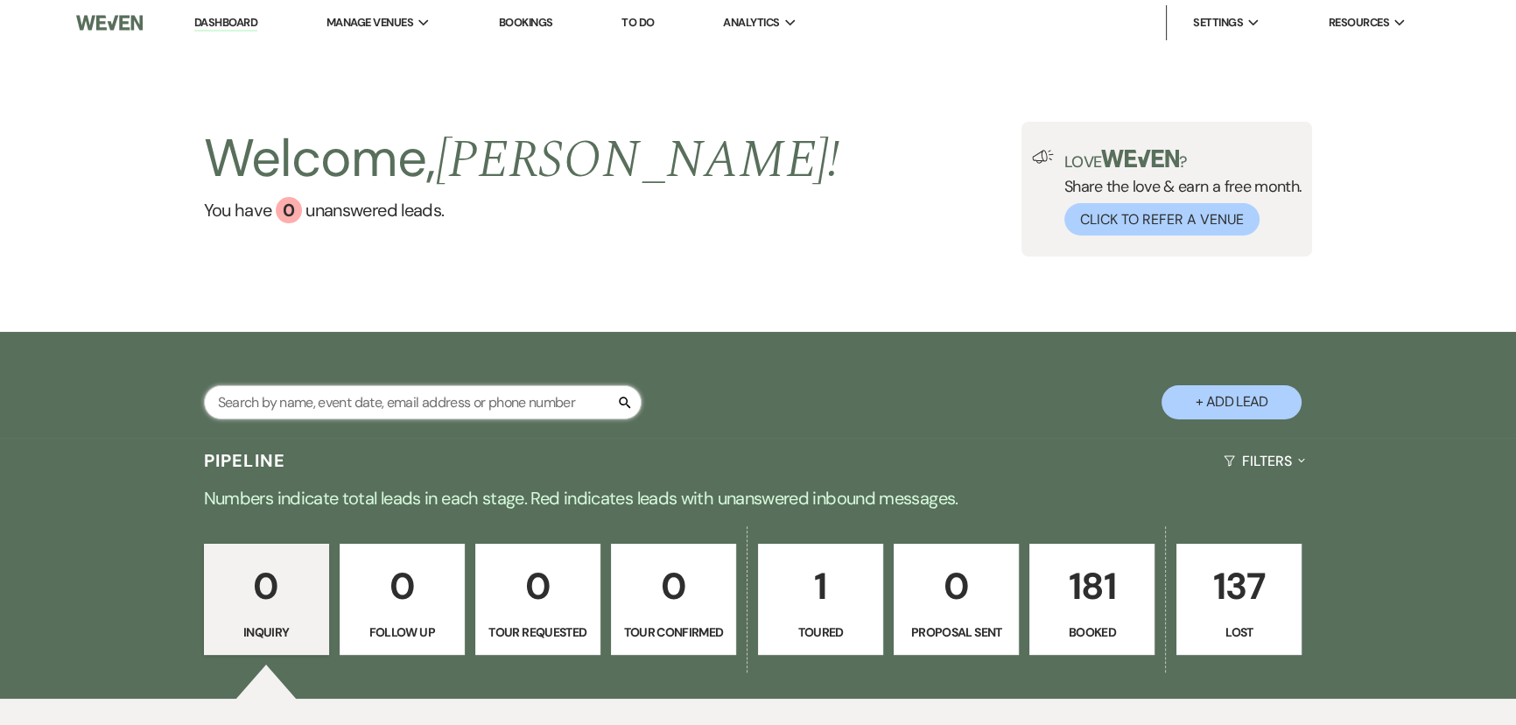
click at [271, 410] on input "text" at bounding box center [423, 402] width 438 height 34
type input "[PERSON_NAME]"
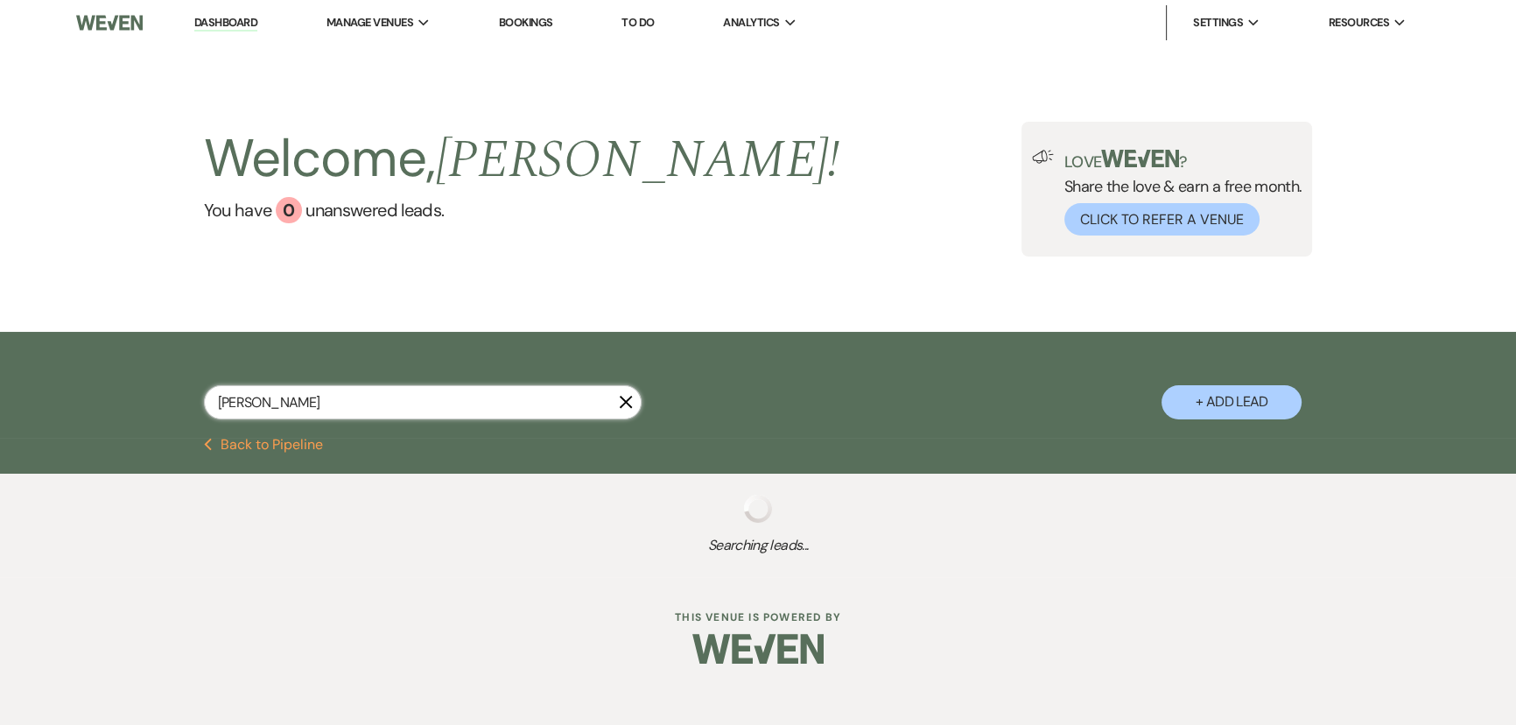
select select "8"
select select "5"
select select "8"
select select "11"
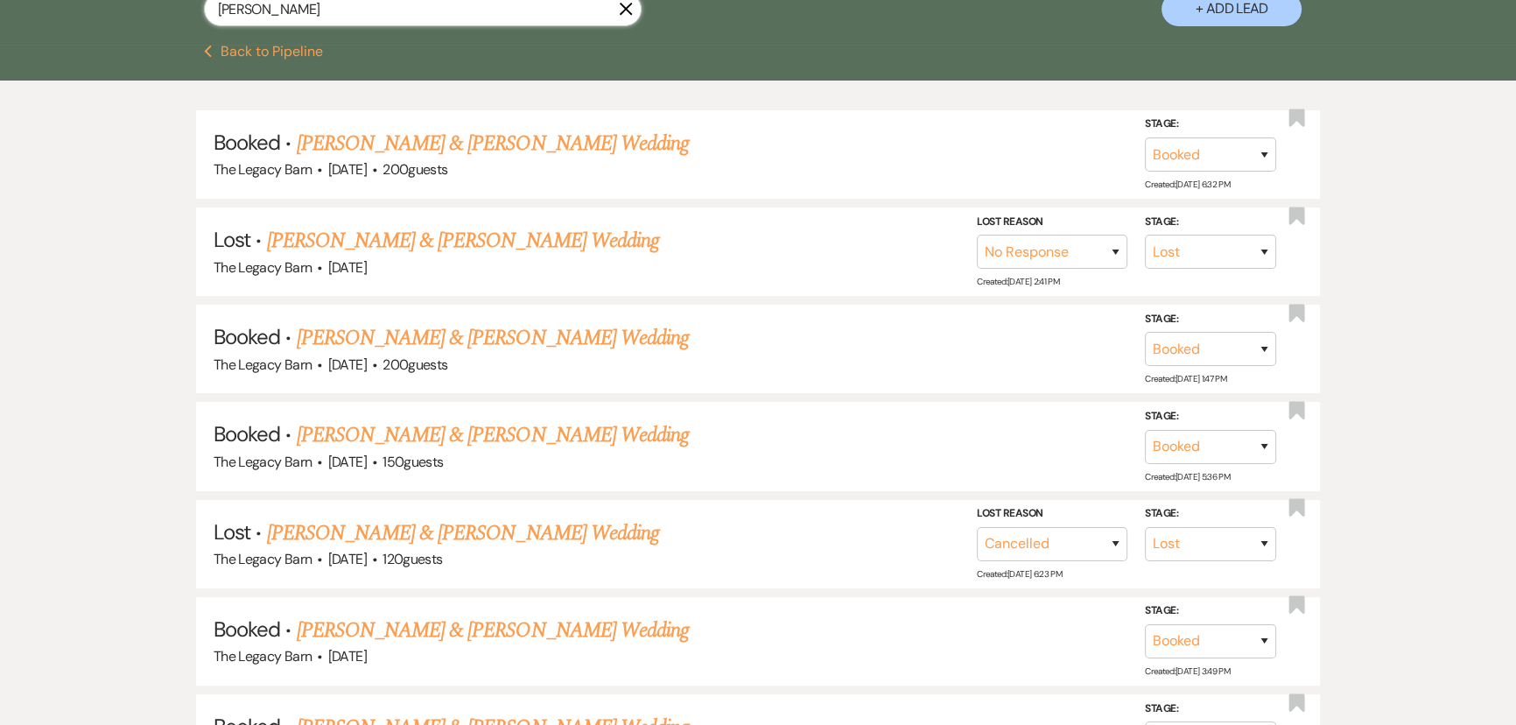
scroll to position [397, 0]
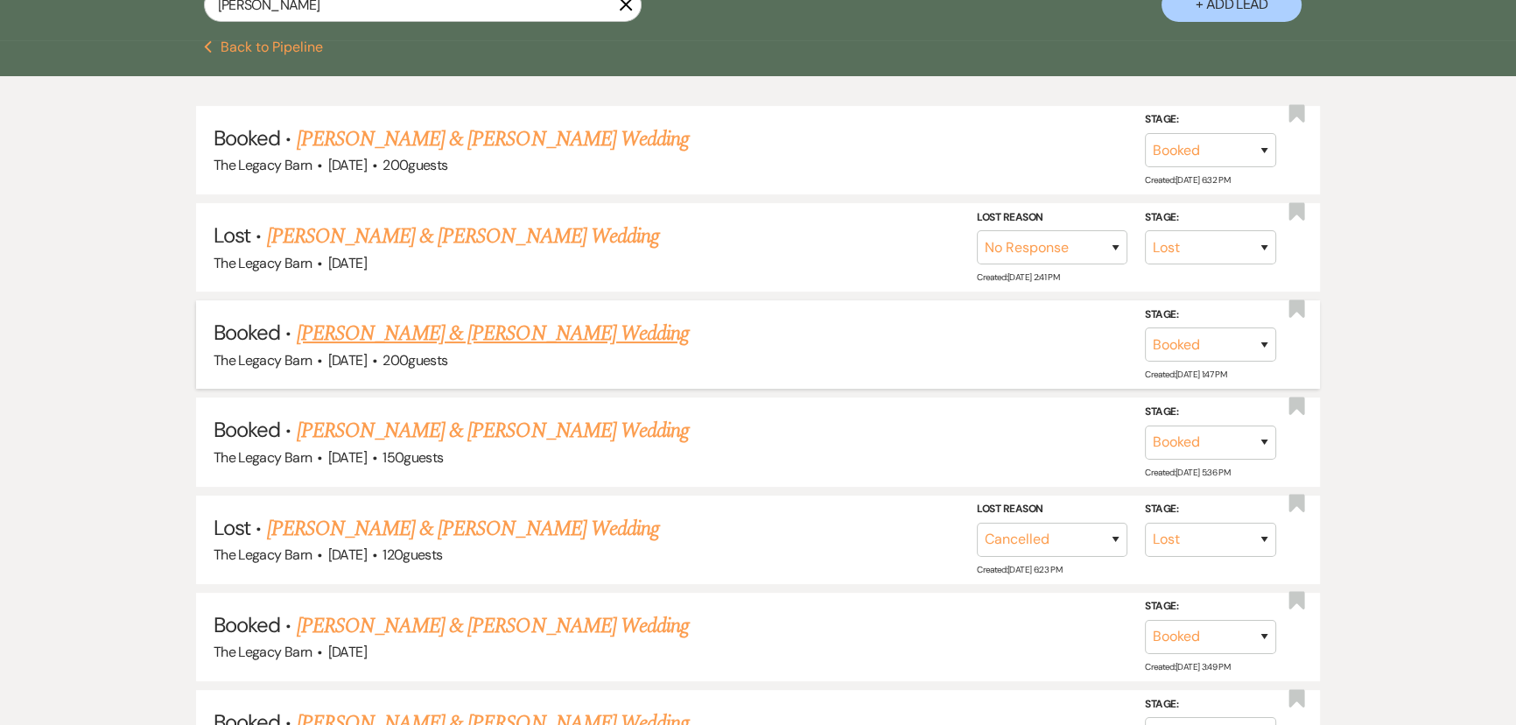
click at [369, 333] on link "[PERSON_NAME] & [PERSON_NAME] Wedding" at bounding box center [493, 334] width 392 height 32
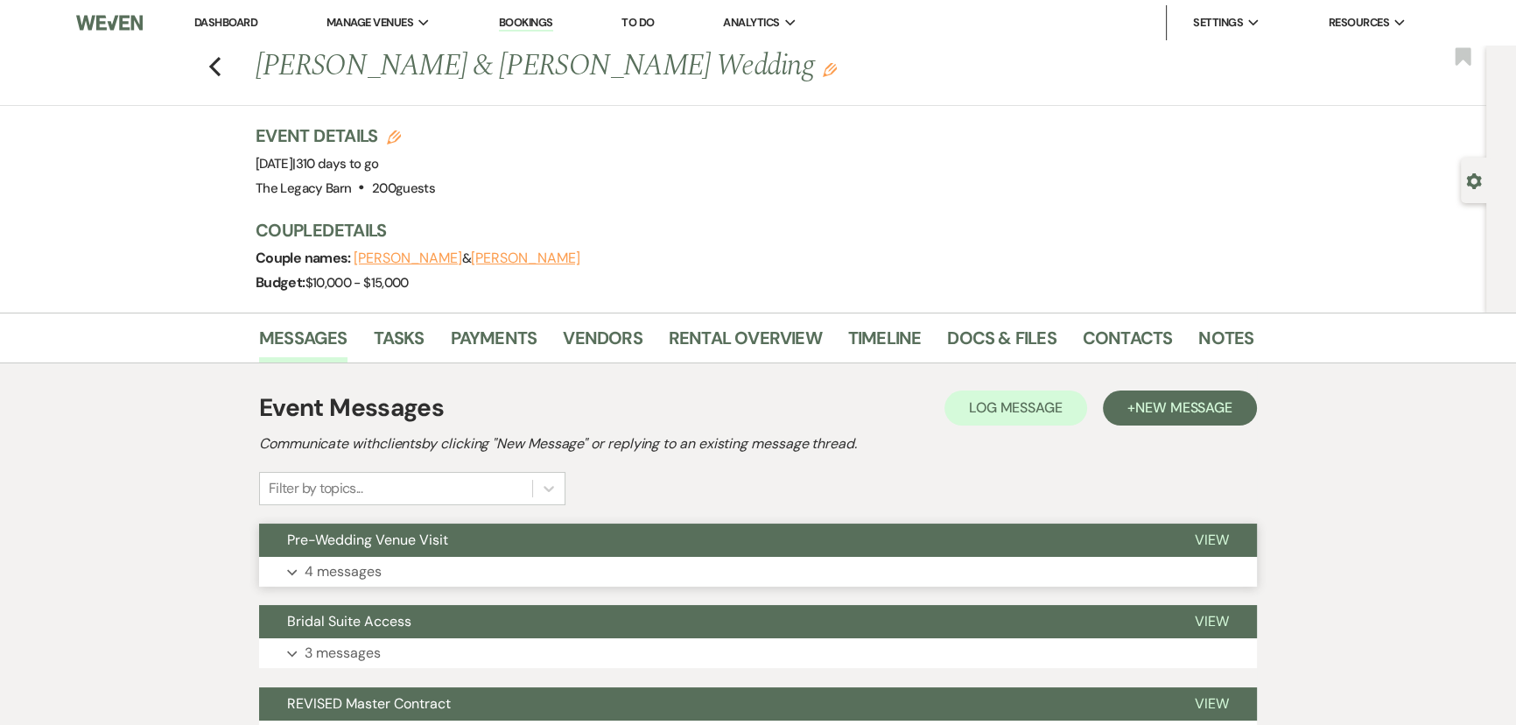
click at [301, 541] on span "Pre-Wedding Venue Visit" at bounding box center [367, 539] width 161 height 18
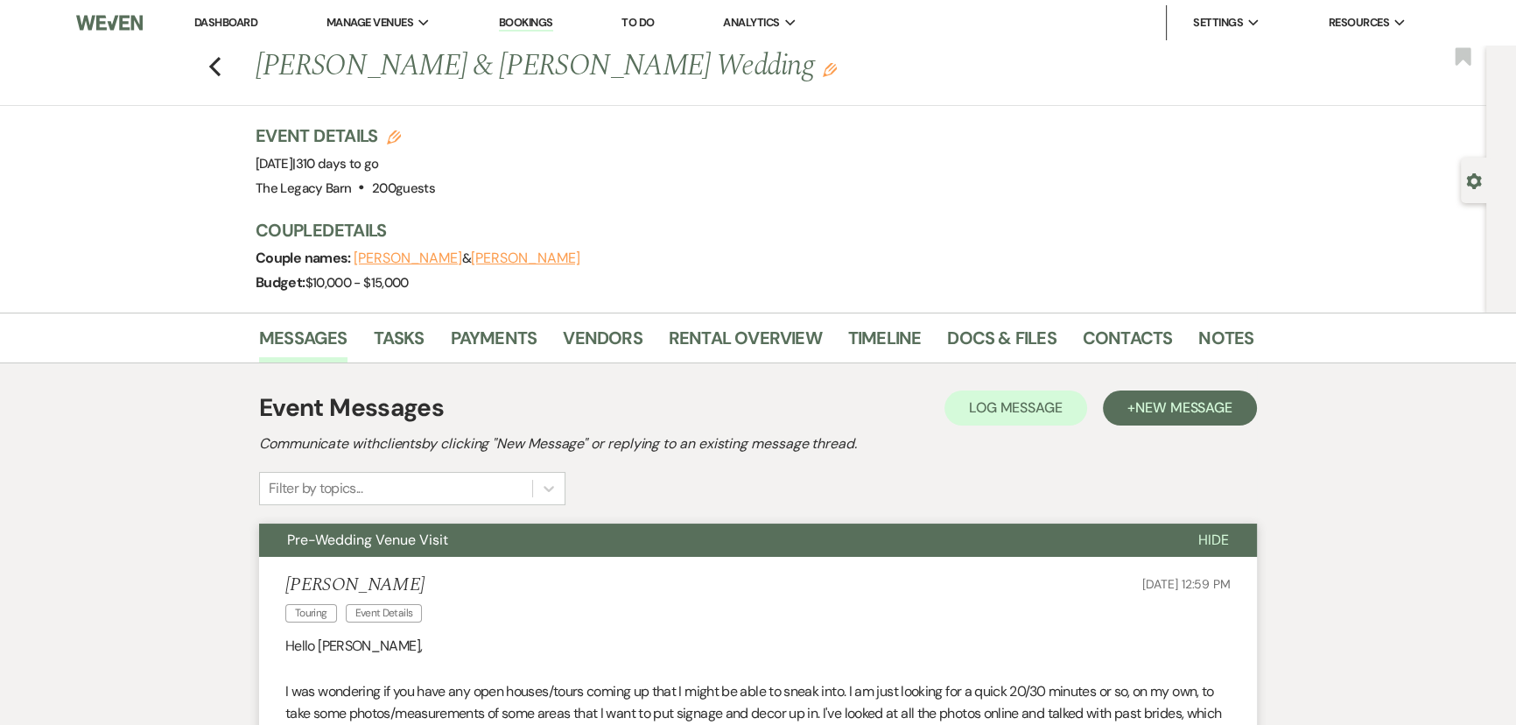
click at [485, 258] on button "[PERSON_NAME]" at bounding box center [525, 258] width 109 height 14
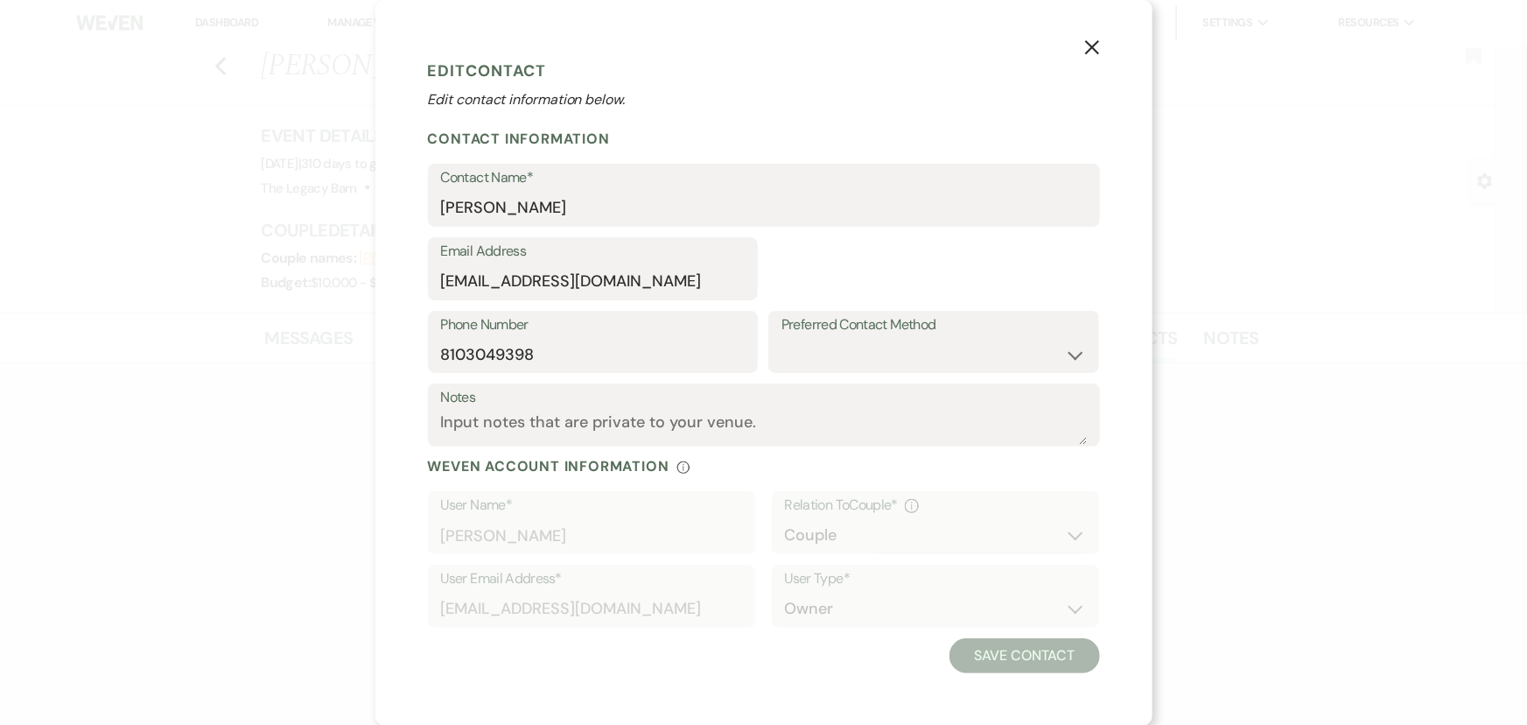
select select "1"
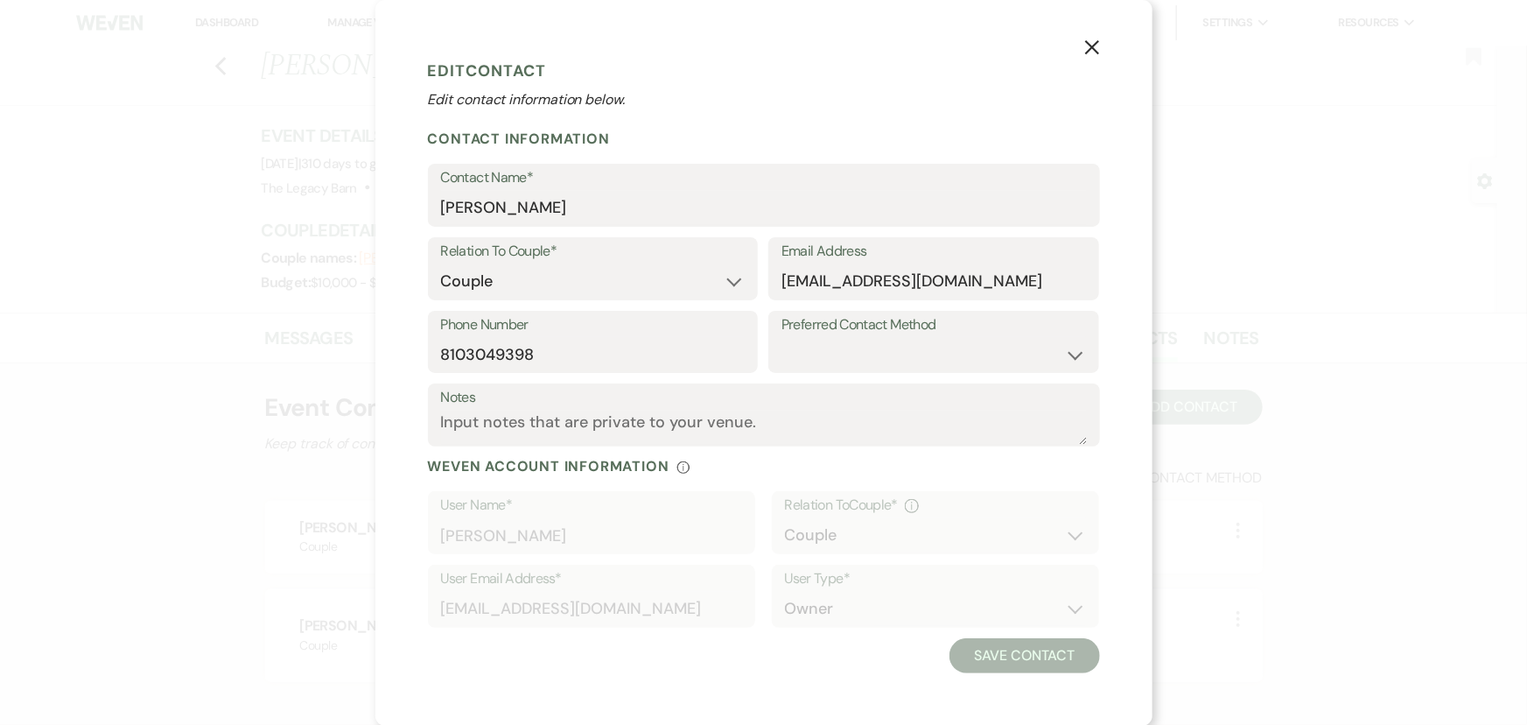
click at [1094, 46] on use "button" at bounding box center [1091, 47] width 14 height 14
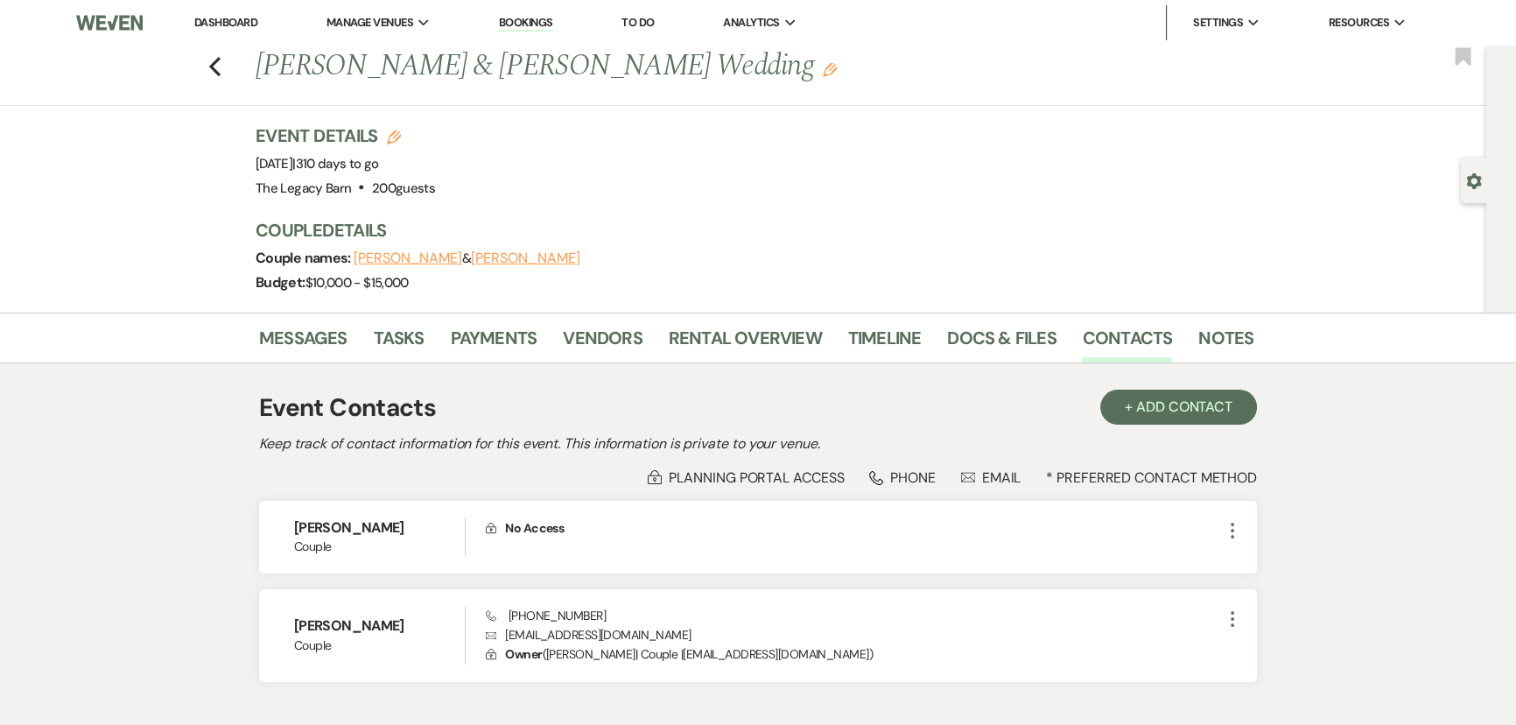
click at [213, 18] on li "Dashboard" at bounding box center [226, 22] width 81 height 35
click at [213, 18] on link "Dashboard" at bounding box center [225, 22] width 63 height 15
